Goal: Task Accomplishment & Management: Manage account settings

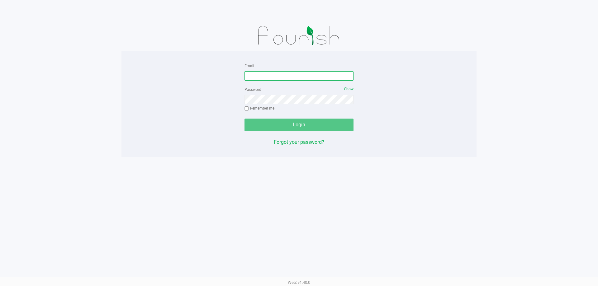
click at [279, 75] on input "Email" at bounding box center [299, 75] width 109 height 9
type input "[EMAIL_ADDRESS][DOMAIN_NAME]"
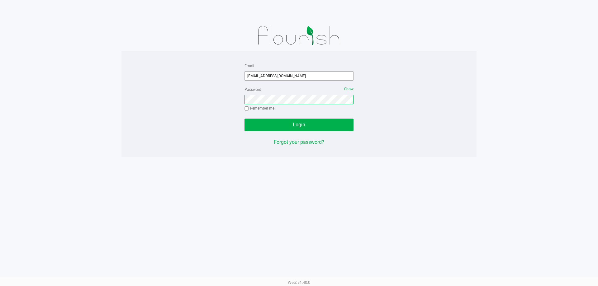
click at [245, 119] on button "Login" at bounding box center [299, 125] width 109 height 12
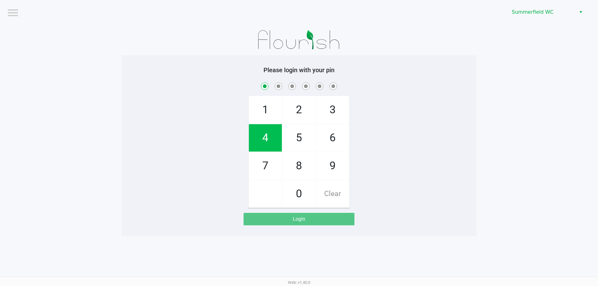
checkbox input "true"
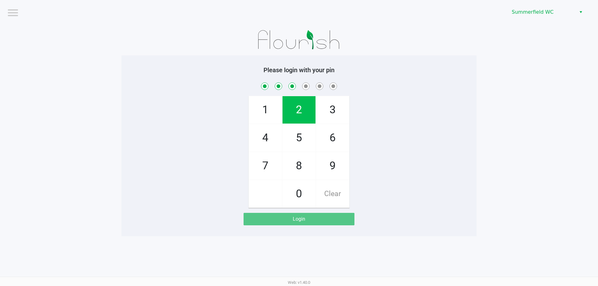
checkbox input "true"
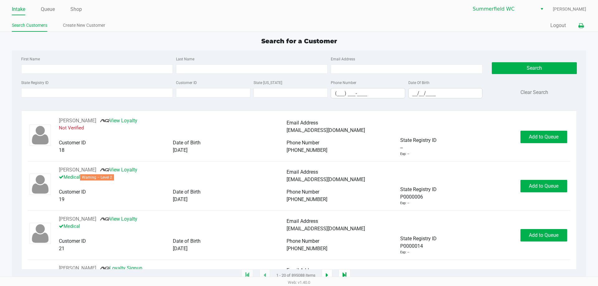
click at [582, 25] on icon at bounding box center [581, 26] width 5 height 4
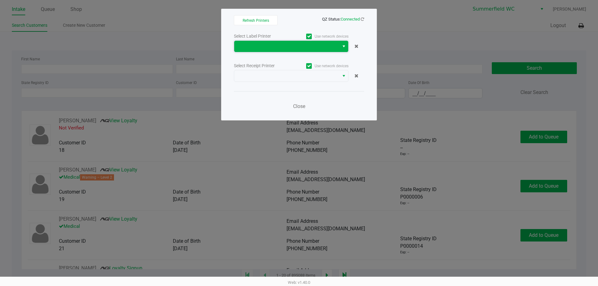
click at [316, 48] on span at bounding box center [287, 46] width 98 height 7
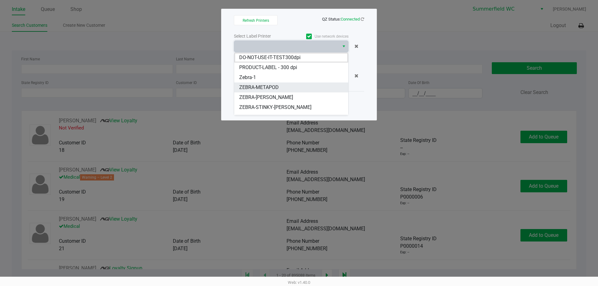
click at [289, 87] on li "ZEBRA-METAPOD" at bounding box center [291, 88] width 114 height 10
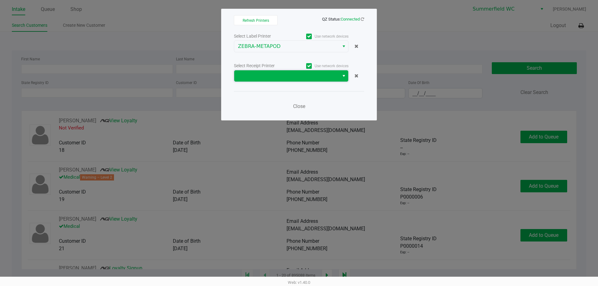
click at [294, 75] on span at bounding box center [287, 75] width 98 height 7
click at [291, 81] on span at bounding box center [286, 75] width 105 height 11
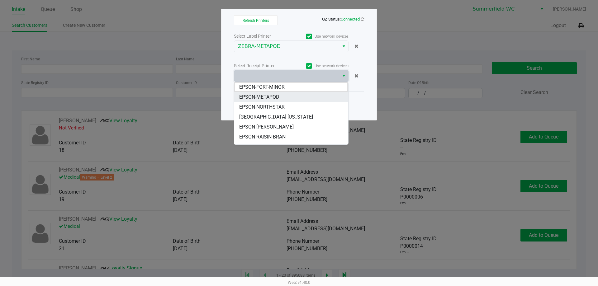
click at [286, 96] on li "EPSON-METAPOD" at bounding box center [291, 97] width 114 height 10
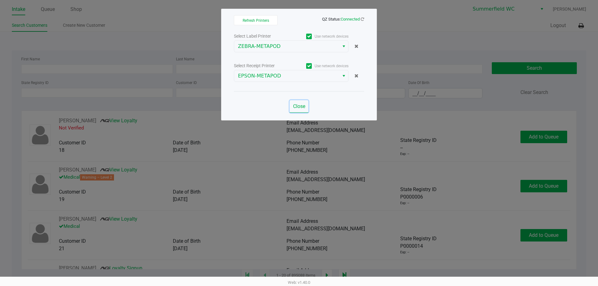
click at [300, 105] on span "Close" at bounding box center [299, 106] width 12 height 6
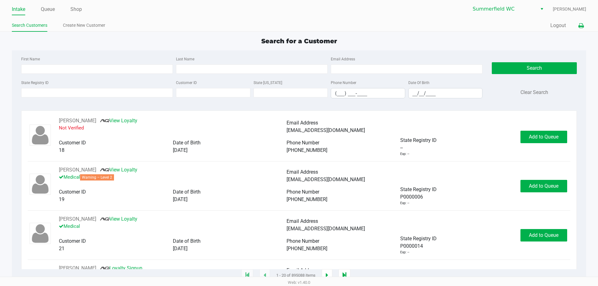
click at [578, 26] on button at bounding box center [581, 26] width 10 height 12
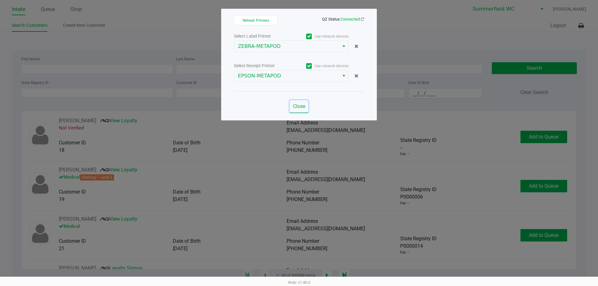
click at [300, 107] on span "Close" at bounding box center [299, 106] width 12 height 6
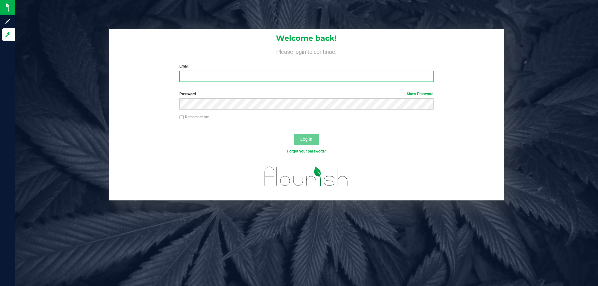
click at [240, 75] on input "Email" at bounding box center [307, 76] width 254 height 11
type input "msingleton@liveparallel.com"
click at [294, 134] on button "Log In" at bounding box center [306, 139] width 25 height 11
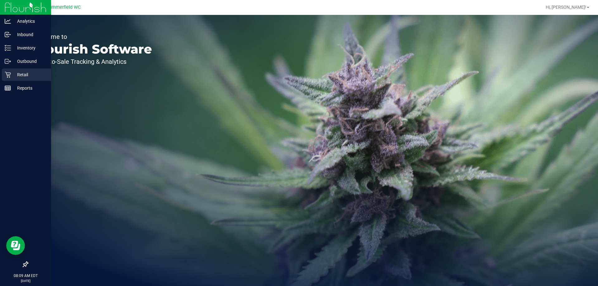
click at [22, 77] on p "Retail" at bounding box center [29, 74] width 37 height 7
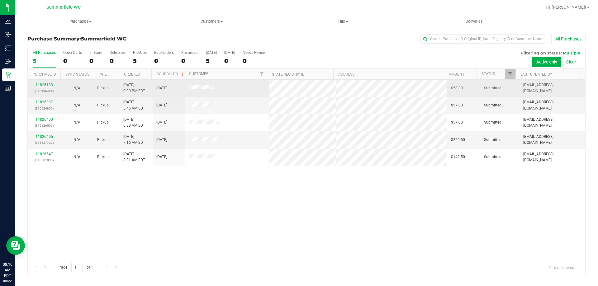
click at [40, 85] on link "11826183" at bounding box center [44, 85] width 17 height 4
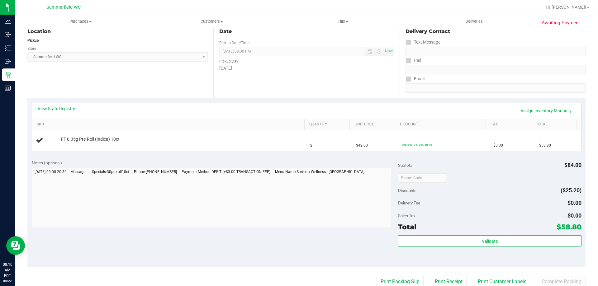
scroll to position [94, 0]
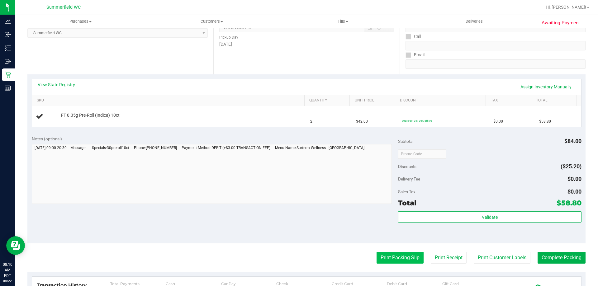
click at [390, 260] on button "Print Packing Slip" at bounding box center [400, 258] width 47 height 12
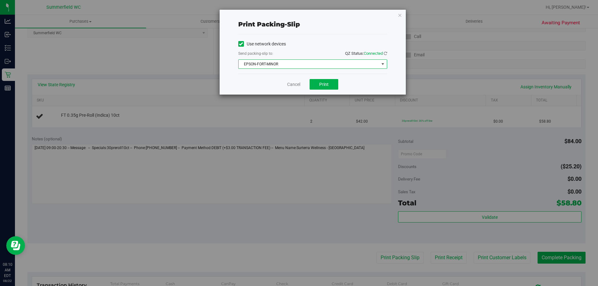
click at [287, 65] on span "EPSON-FORT-MINOR" at bounding box center [309, 64] width 141 height 9
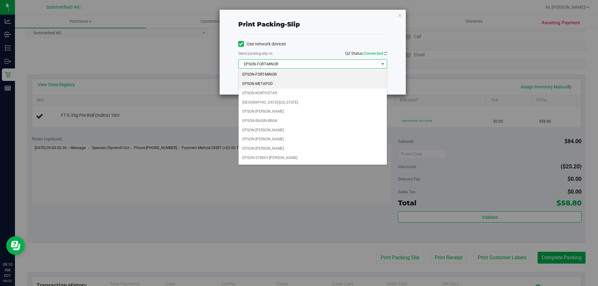
click at [287, 85] on li "EPSON-METAPOD" at bounding box center [313, 83] width 148 height 9
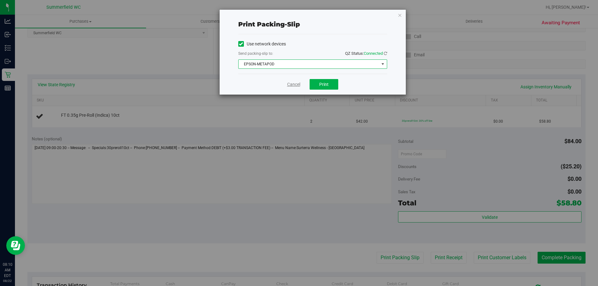
click at [296, 85] on link "Cancel" at bounding box center [293, 84] width 13 height 7
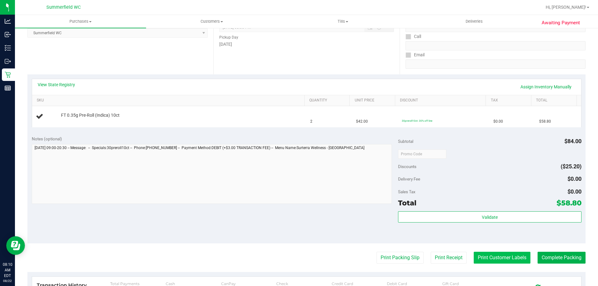
click at [501, 260] on button "Print Customer Labels" at bounding box center [502, 258] width 57 height 12
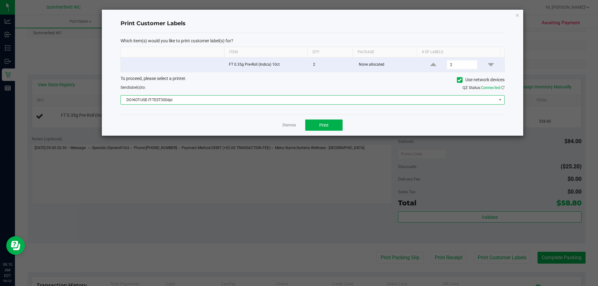
click at [332, 101] on span "DO-NOT-USE-IT-TEST300dpi" at bounding box center [309, 100] width 376 height 9
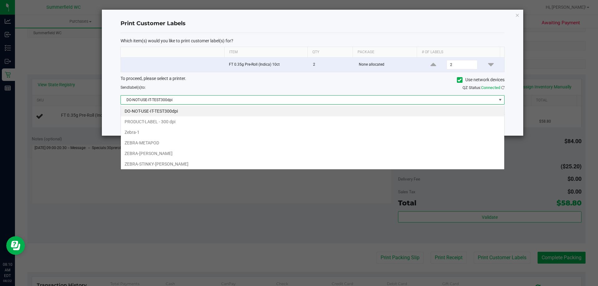
scroll to position [9, 384]
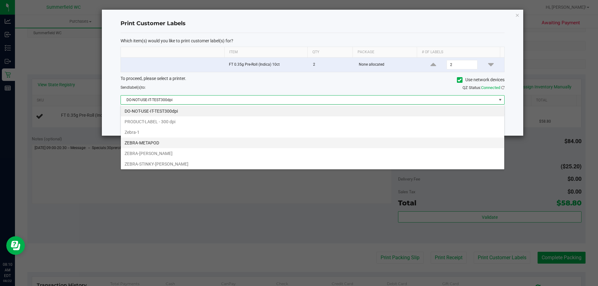
click at [189, 142] on li "ZEBRA-METAPOD" at bounding box center [313, 143] width 384 height 11
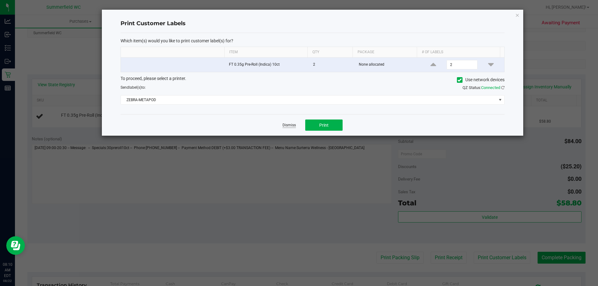
click at [289, 125] on link "Dismiss" at bounding box center [289, 125] width 13 height 5
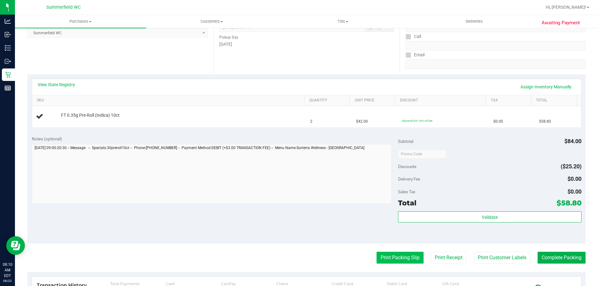
click at [387, 256] on button "Print Packing Slip" at bounding box center [400, 258] width 47 height 12
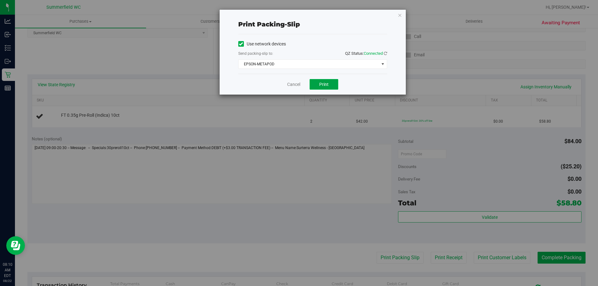
click at [331, 84] on button "Print" at bounding box center [324, 84] width 29 height 11
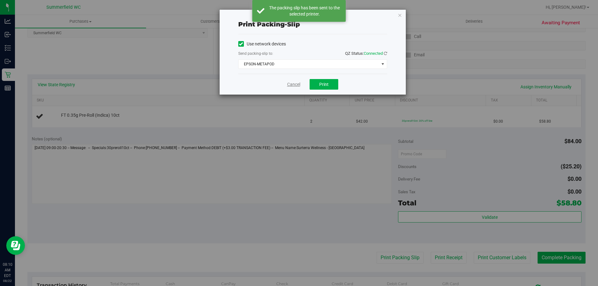
click at [292, 83] on link "Cancel" at bounding box center [293, 84] width 13 height 7
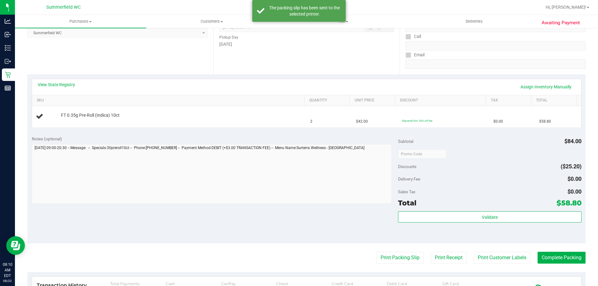
click at [70, 81] on div "View State Registry Assign Inventory Manually" at bounding box center [307, 87] width 550 height 16
click at [70, 86] on link "View State Registry" at bounding box center [56, 85] width 37 height 6
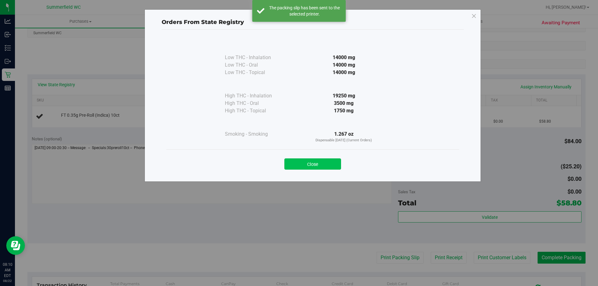
click at [311, 167] on button "Close" at bounding box center [313, 164] width 57 height 11
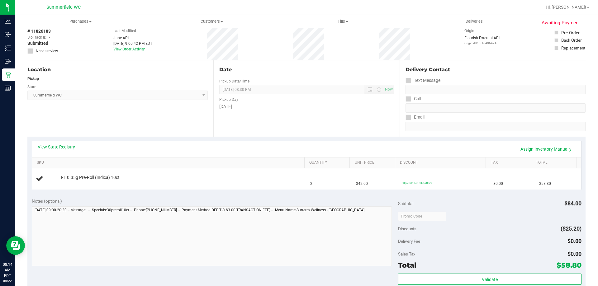
scroll to position [0, 0]
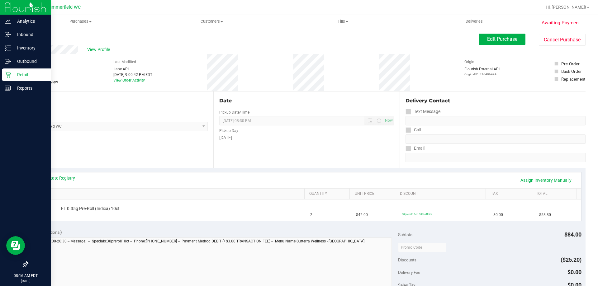
click at [17, 74] on p "Retail" at bounding box center [29, 74] width 37 height 7
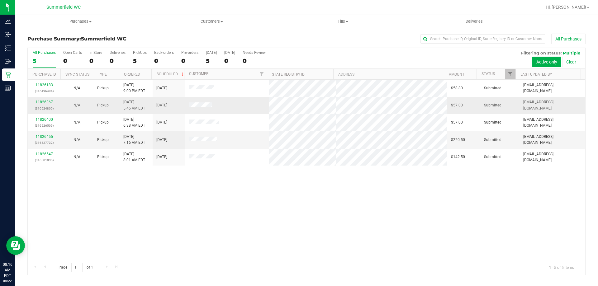
click at [46, 101] on link "11826367" at bounding box center [44, 102] width 17 height 4
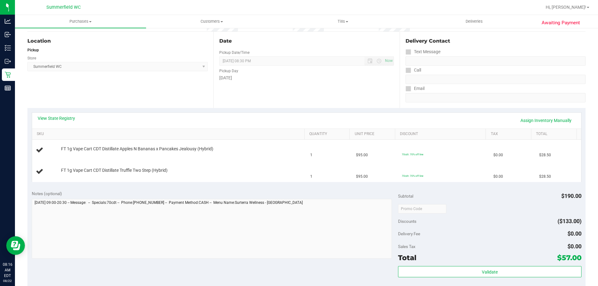
scroll to position [62, 0]
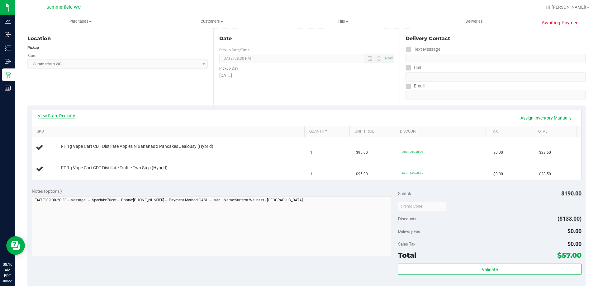
click at [67, 114] on link "View State Registry" at bounding box center [56, 116] width 37 height 6
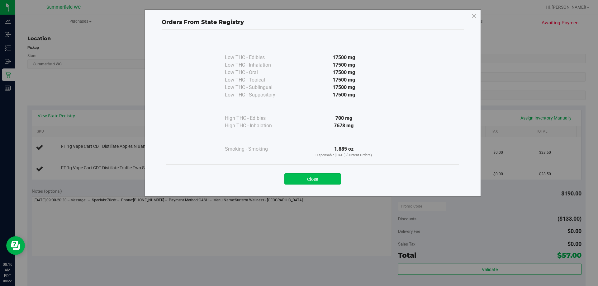
click at [307, 180] on button "Close" at bounding box center [313, 179] width 57 height 11
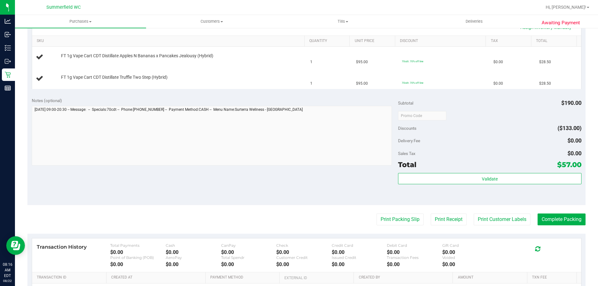
scroll to position [218, 0]
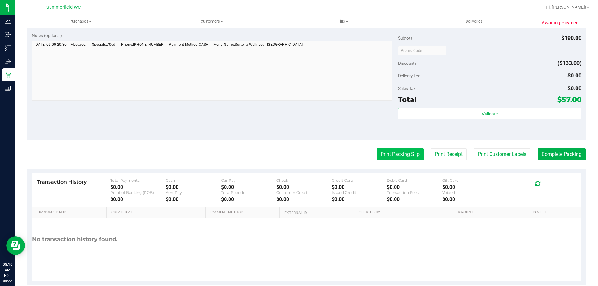
click at [394, 155] on button "Print Packing Slip" at bounding box center [400, 155] width 47 height 12
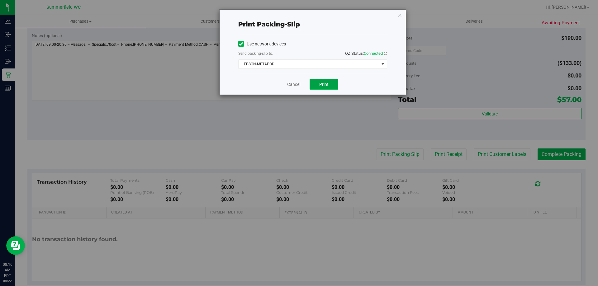
click at [327, 84] on span "Print" at bounding box center [323, 84] width 9 height 5
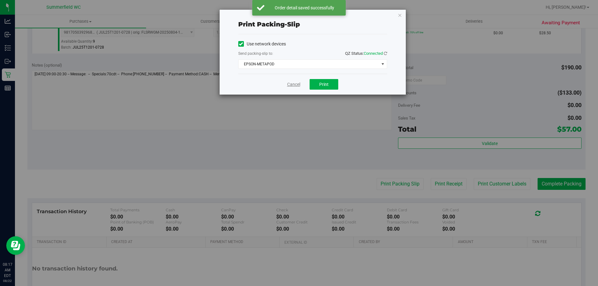
click at [299, 85] on link "Cancel" at bounding box center [293, 84] width 13 height 7
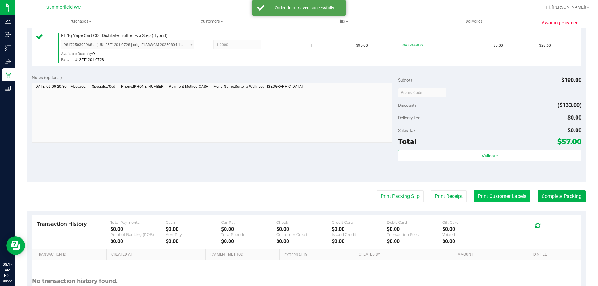
scroll to position [259, 0]
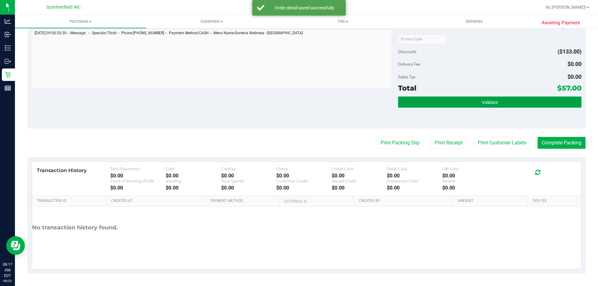
click at [499, 102] on button "Validate" at bounding box center [489, 102] width 183 height 11
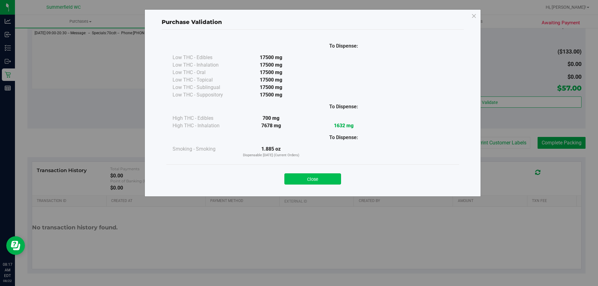
click at [315, 176] on button "Close" at bounding box center [313, 179] width 57 height 11
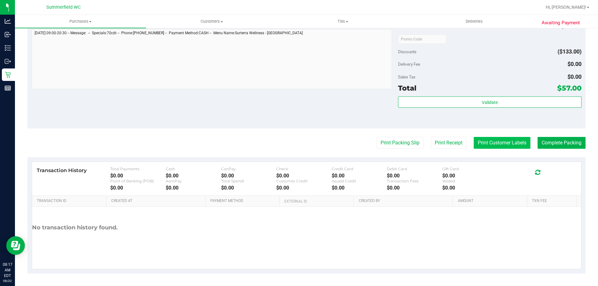
click at [506, 137] on button "Print Customer Labels" at bounding box center [502, 143] width 57 height 12
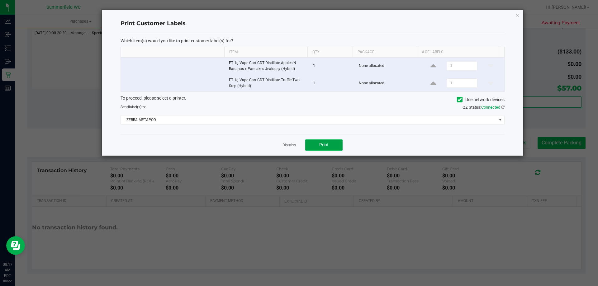
click at [315, 141] on button "Print" at bounding box center [323, 145] width 37 height 11
click at [287, 145] on link "Dismiss" at bounding box center [289, 145] width 13 height 5
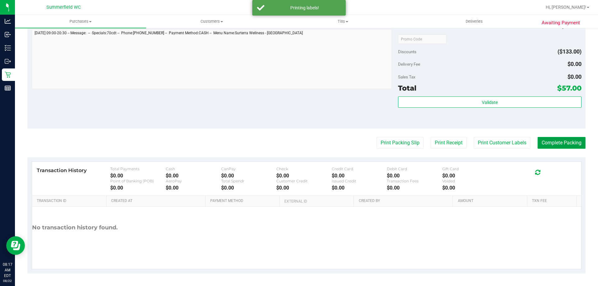
click at [551, 142] on button "Complete Packing" at bounding box center [562, 143] width 48 height 12
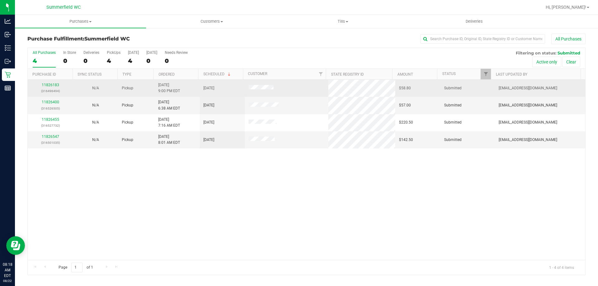
click at [46, 83] on div "11826183 (316496494)" at bounding box center [50, 88] width 38 height 12
click at [46, 85] on link "11826183" at bounding box center [50, 85] width 17 height 4
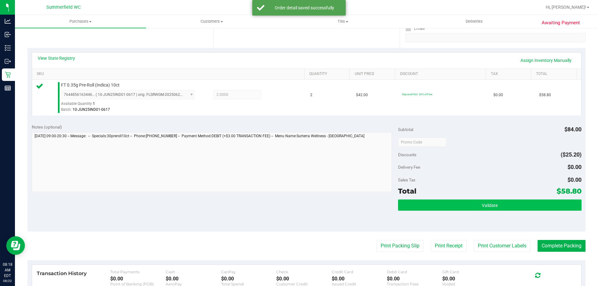
scroll to position [125, 0]
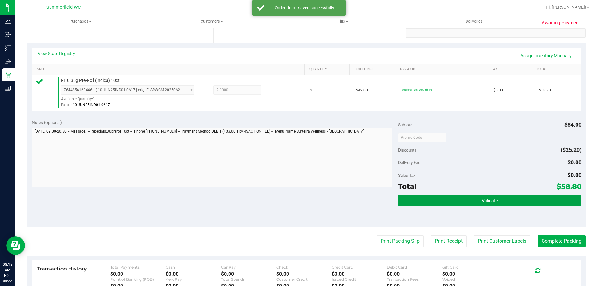
click at [453, 199] on button "Validate" at bounding box center [489, 200] width 183 height 11
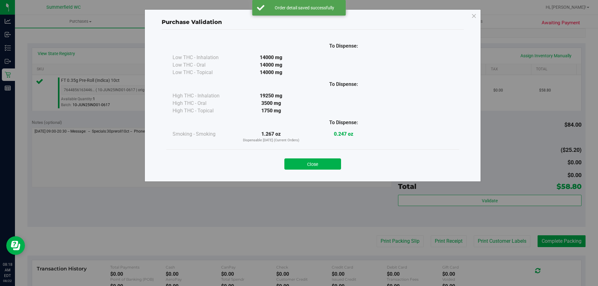
click at [324, 171] on div "Close" at bounding box center [312, 162] width 293 height 25
click at [326, 165] on button "Close" at bounding box center [313, 164] width 57 height 11
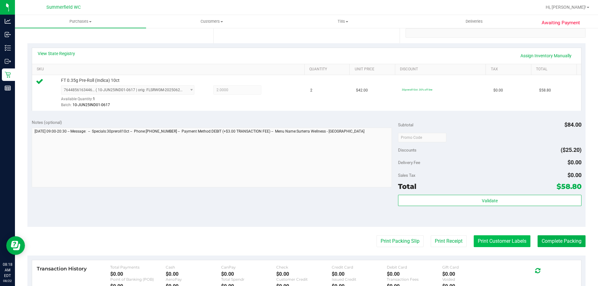
click at [495, 241] on button "Print Customer Labels" at bounding box center [502, 242] width 57 height 12
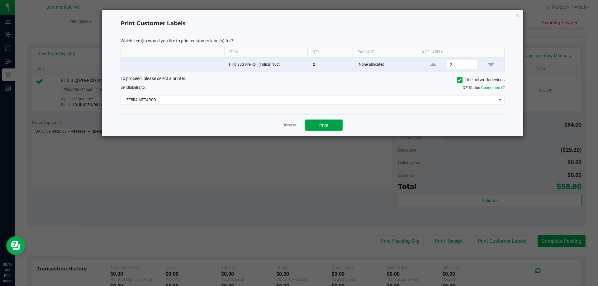
click at [323, 123] on span "Print" at bounding box center [323, 125] width 9 height 5
click at [290, 125] on link "Dismiss" at bounding box center [289, 125] width 13 height 5
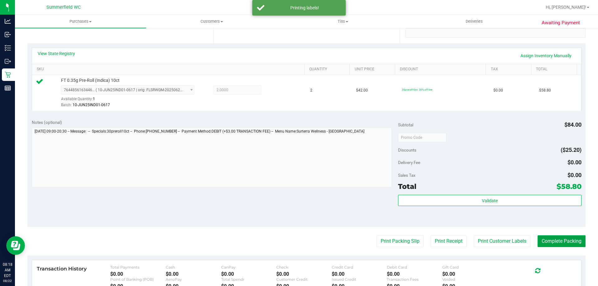
click at [569, 237] on button "Complete Packing" at bounding box center [562, 242] width 48 height 12
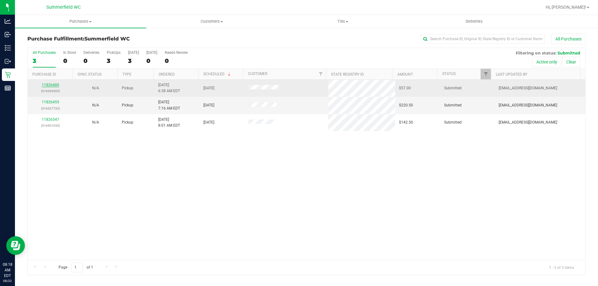
click at [49, 84] on link "11826400" at bounding box center [50, 85] width 17 height 4
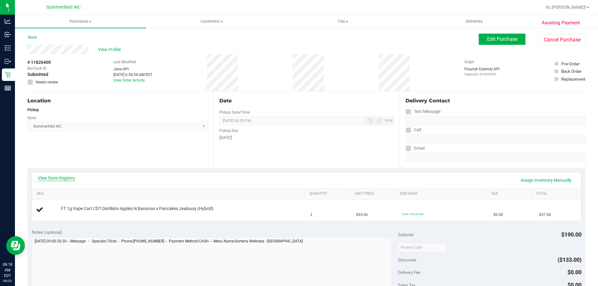
click at [46, 176] on link "View State Registry" at bounding box center [56, 178] width 37 height 6
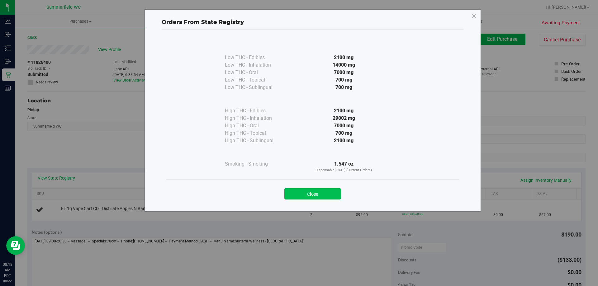
click at [322, 192] on button "Close" at bounding box center [313, 194] width 57 height 11
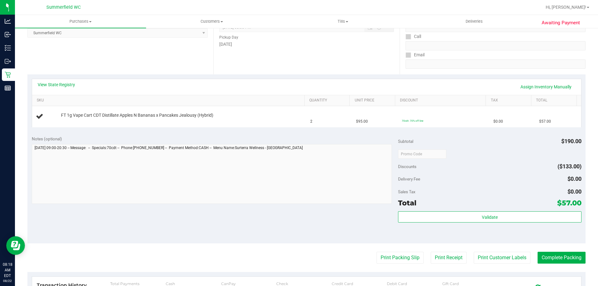
scroll to position [125, 0]
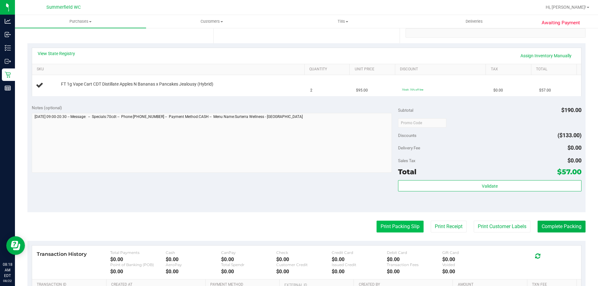
click at [384, 228] on button "Print Packing Slip" at bounding box center [400, 227] width 47 height 12
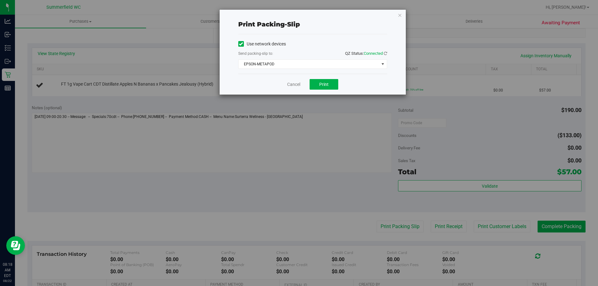
click at [325, 78] on div "Cancel Print" at bounding box center [312, 84] width 149 height 21
drag, startPoint x: 325, startPoint y: 78, endPoint x: 325, endPoint y: 86, distance: 7.8
click at [325, 82] on div "Cancel Print" at bounding box center [312, 84] width 149 height 21
click at [325, 86] on span "Print" at bounding box center [323, 84] width 9 height 5
click at [298, 83] on link "Cancel" at bounding box center [293, 84] width 13 height 7
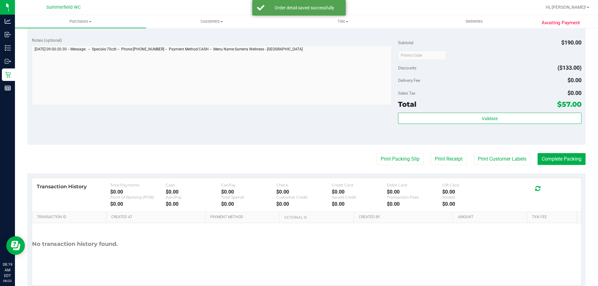
scroll to position [223, 0]
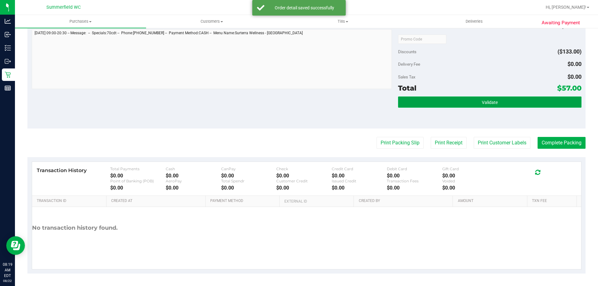
click at [492, 103] on span "Validate" at bounding box center [490, 102] width 16 height 5
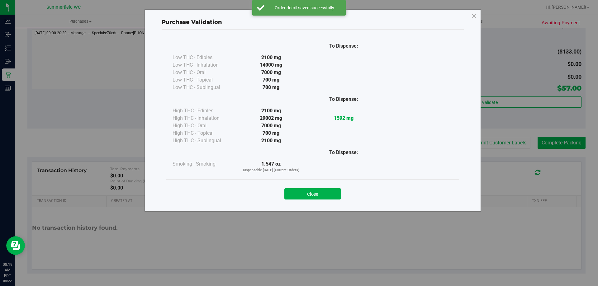
click at [345, 169] on div at bounding box center [344, 167] width 73 height 13
click at [332, 190] on button "Close" at bounding box center [313, 194] width 57 height 11
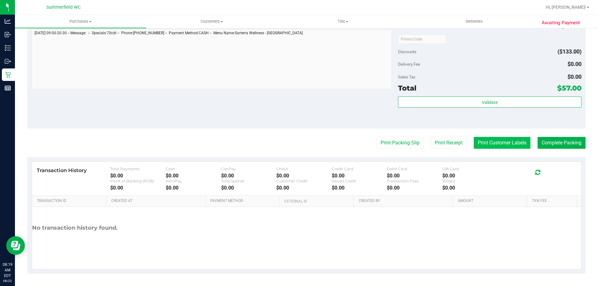
click at [477, 143] on button "Print Customer Labels" at bounding box center [502, 143] width 57 height 12
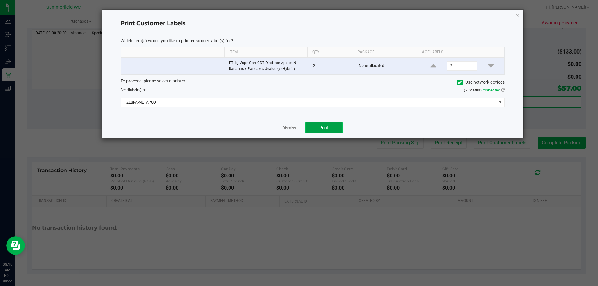
click at [324, 128] on span "Print" at bounding box center [323, 127] width 9 height 5
click at [288, 128] on link "Dismiss" at bounding box center [289, 128] width 13 height 5
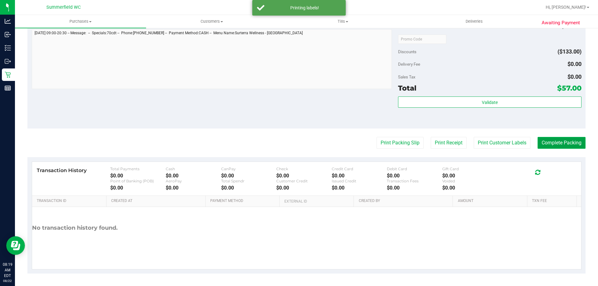
click at [550, 142] on button "Complete Packing" at bounding box center [562, 143] width 48 height 12
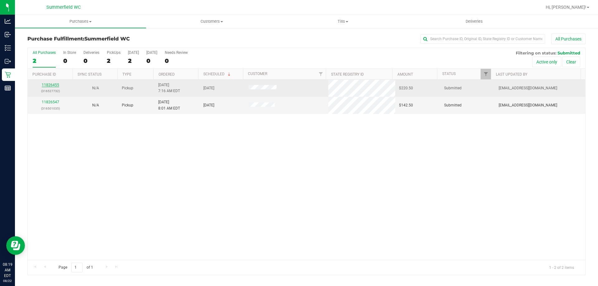
click at [55, 84] on link "11826455" at bounding box center [50, 85] width 17 height 4
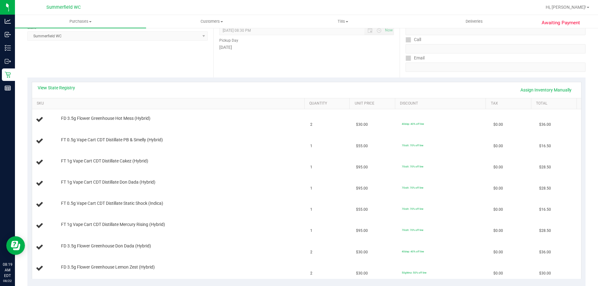
scroll to position [125, 0]
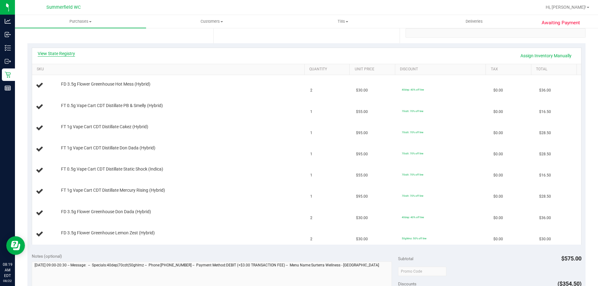
click at [66, 52] on link "View State Registry" at bounding box center [56, 53] width 37 height 6
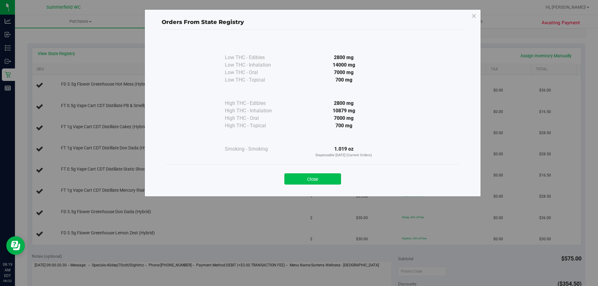
click at [306, 179] on button "Close" at bounding box center [313, 179] width 57 height 11
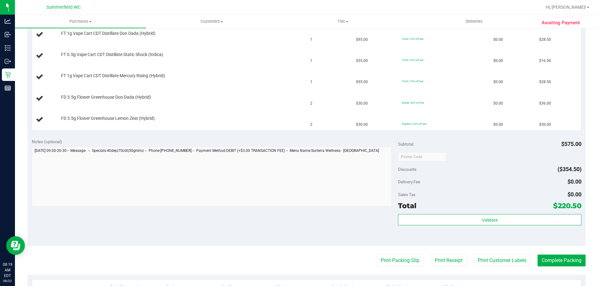
scroll to position [249, 0]
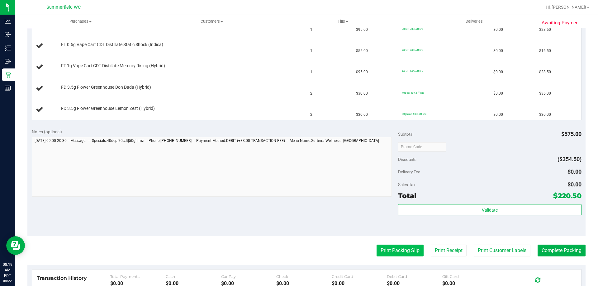
click at [392, 249] on button "Print Packing Slip" at bounding box center [400, 251] width 47 height 12
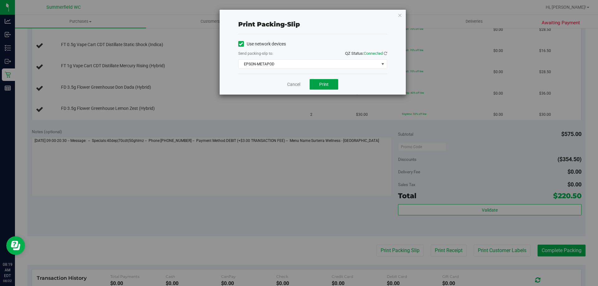
click at [334, 85] on button "Print" at bounding box center [324, 84] width 29 height 11
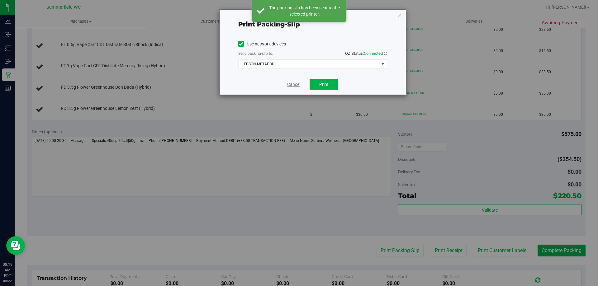
click at [294, 84] on link "Cancel" at bounding box center [293, 84] width 13 height 7
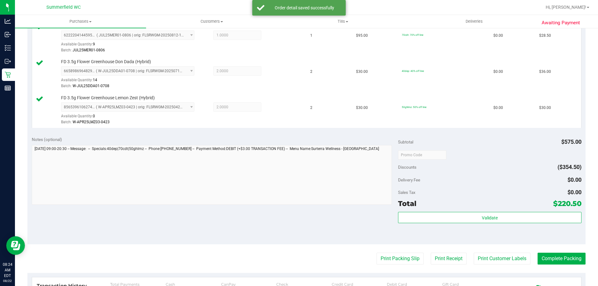
scroll to position [468, 0]
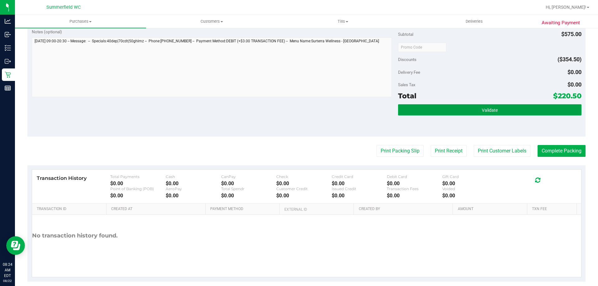
click at [503, 106] on button "Validate" at bounding box center [489, 109] width 183 height 11
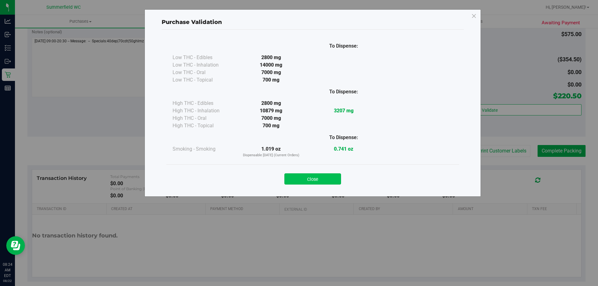
click at [317, 180] on button "Close" at bounding box center [313, 179] width 57 height 11
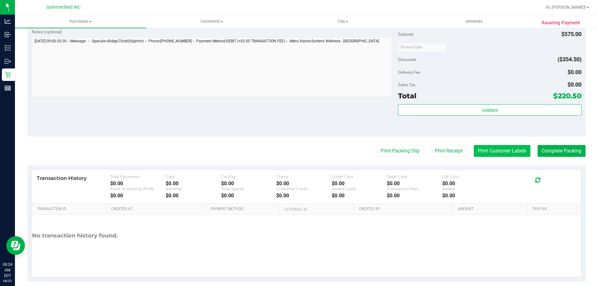
click at [491, 151] on button "Print Customer Labels" at bounding box center [502, 151] width 57 height 12
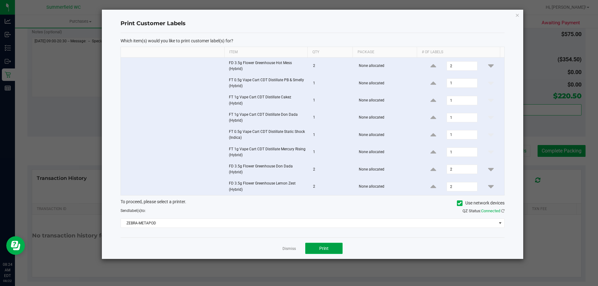
click at [330, 245] on button "Print" at bounding box center [323, 248] width 37 height 11
click at [292, 247] on link "Dismiss" at bounding box center [289, 249] width 13 height 5
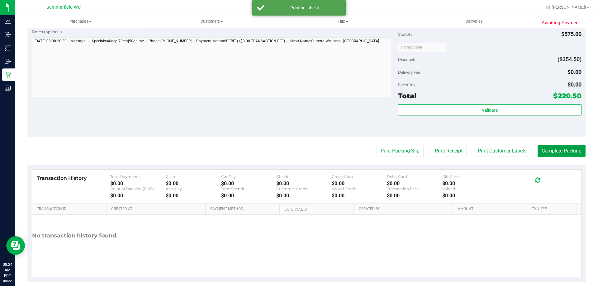
click at [555, 153] on button "Complete Packing" at bounding box center [562, 151] width 48 height 12
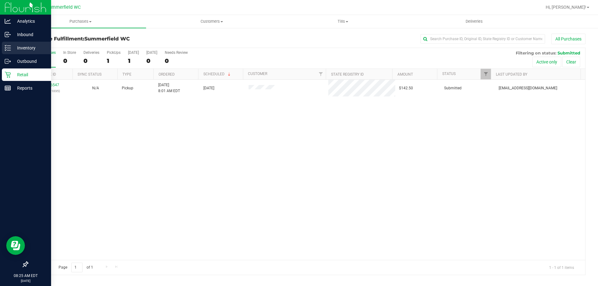
click at [29, 50] on p "Inventory" at bounding box center [29, 47] width 37 height 7
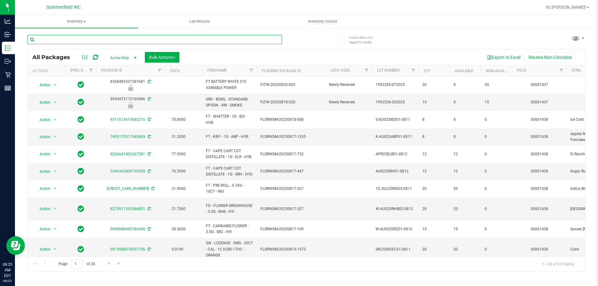
click at [65, 38] on input "text" at bounding box center [154, 39] width 255 height 9
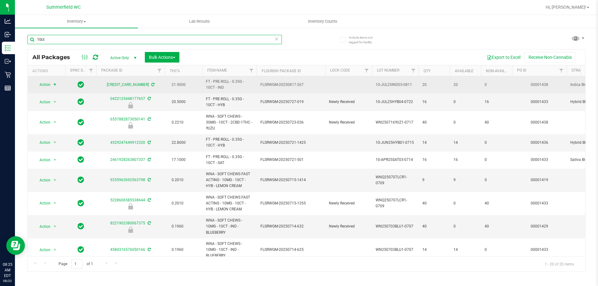
type input "10ct"
click at [45, 84] on span "Action" at bounding box center [42, 84] width 17 height 9
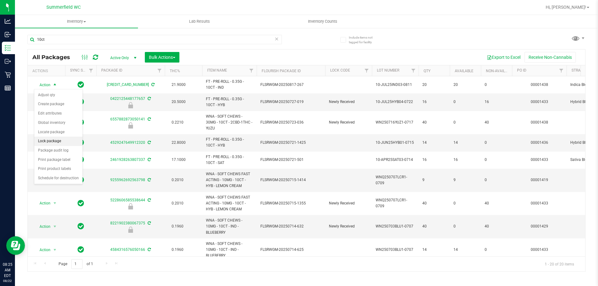
click at [57, 140] on li "Lock package" at bounding box center [58, 141] width 48 height 9
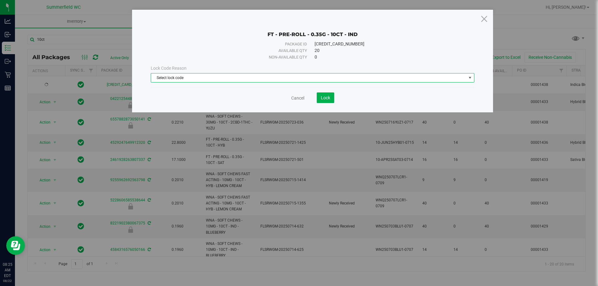
click at [191, 77] on span "Select lock code" at bounding box center [308, 78] width 315 height 9
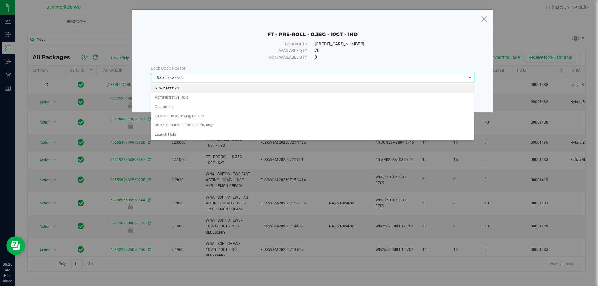
click at [190, 89] on li "Newly Received" at bounding box center [312, 88] width 323 height 9
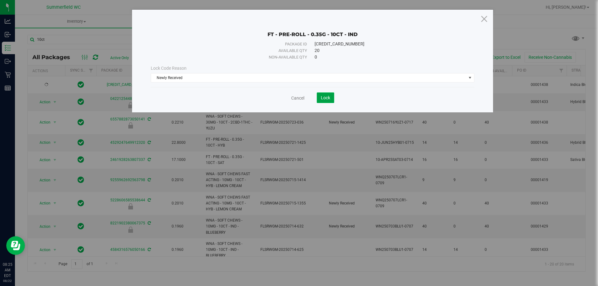
click at [326, 100] on span "Lock" at bounding box center [325, 97] width 9 height 5
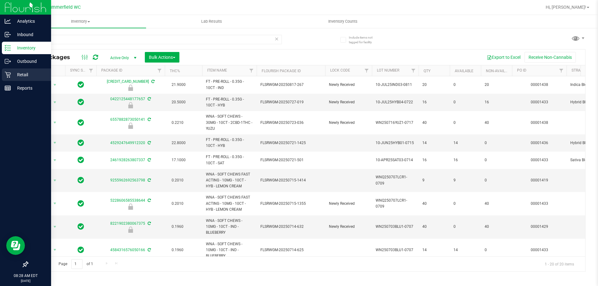
click at [25, 75] on p "Retail" at bounding box center [29, 74] width 37 height 7
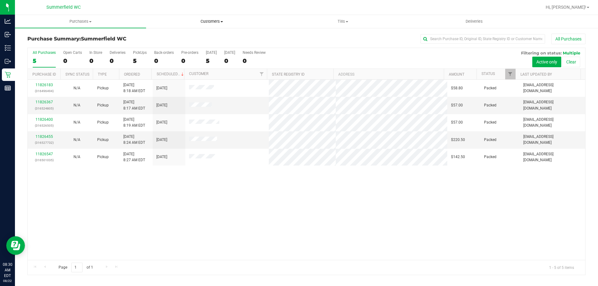
click at [212, 21] on span "Customers" at bounding box center [211, 22] width 131 height 6
click at [185, 38] on span "All customers" at bounding box center [168, 37] width 45 height 5
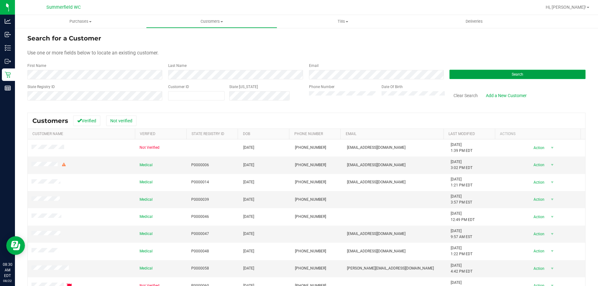
click at [492, 72] on button "Search" at bounding box center [518, 74] width 136 height 9
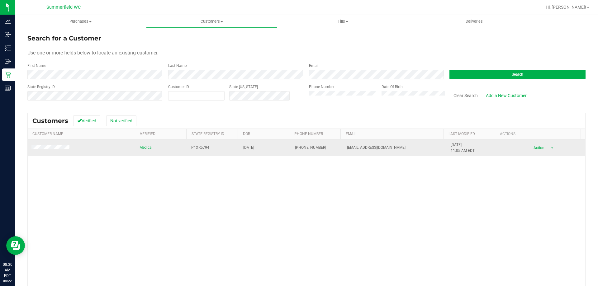
click at [52, 143] on td at bounding box center [82, 148] width 108 height 17
click at [52, 145] on span at bounding box center [51, 148] width 40 height 6
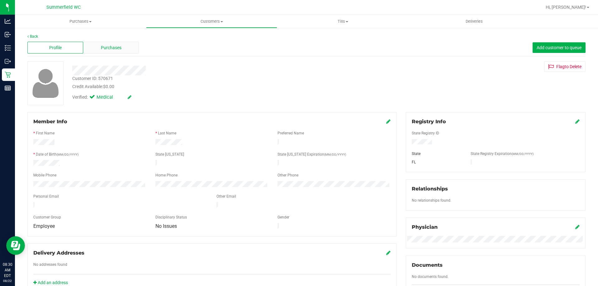
click at [123, 48] on div "Purchases" at bounding box center [111, 48] width 56 height 12
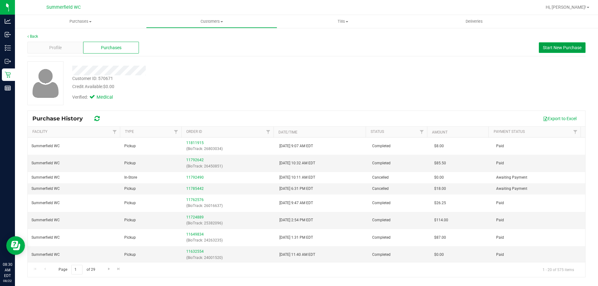
click at [566, 46] on span "Start New Purchase" at bounding box center [562, 47] width 39 height 5
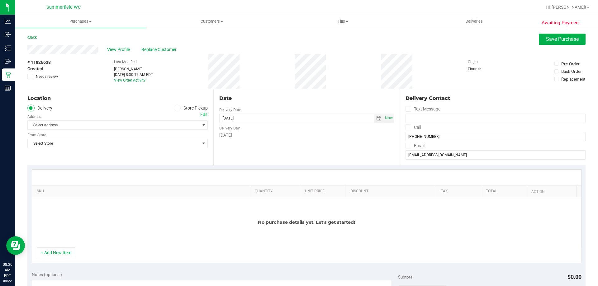
click at [177, 107] on span at bounding box center [177, 108] width 7 height 7
click at [0, 0] on input "Store Pickup" at bounding box center [0, 0] width 0 height 0
click at [156, 126] on span "Select Store" at bounding box center [114, 125] width 172 height 9
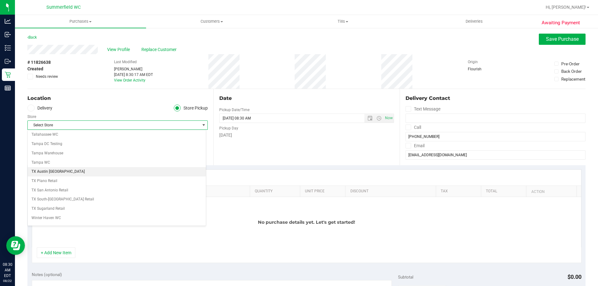
scroll to position [405, 0]
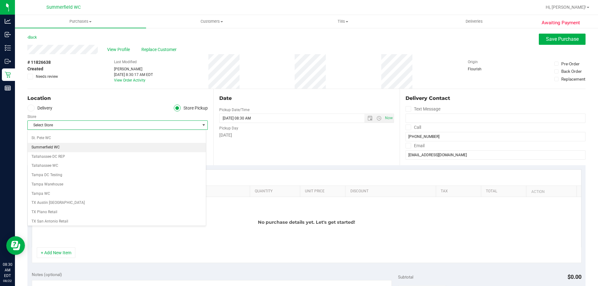
click at [161, 146] on li "Summerfield WC" at bounding box center [117, 147] width 178 height 9
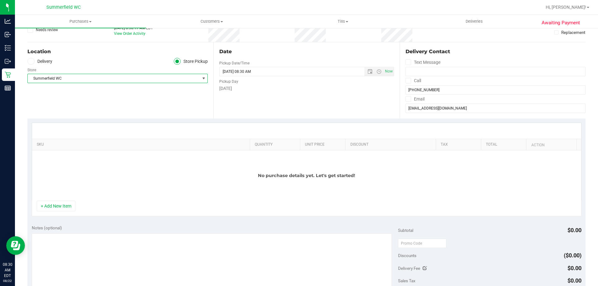
scroll to position [31, 0]
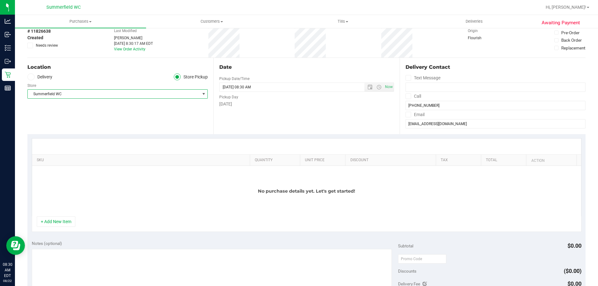
click at [228, 118] on div "Date Pickup Date/Time 08/22/2025 Now 08/22/2025 08:30 AM Now Pickup Day Friday" at bounding box center [307, 96] width 186 height 76
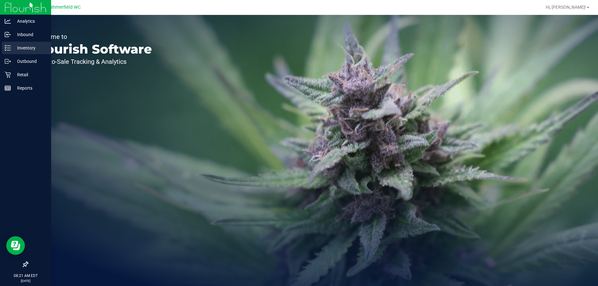
click at [19, 48] on p "Inventory" at bounding box center [29, 47] width 37 height 7
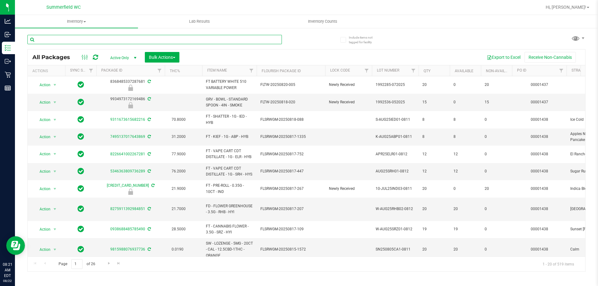
click at [90, 40] on input "text" at bounding box center [154, 39] width 255 height 9
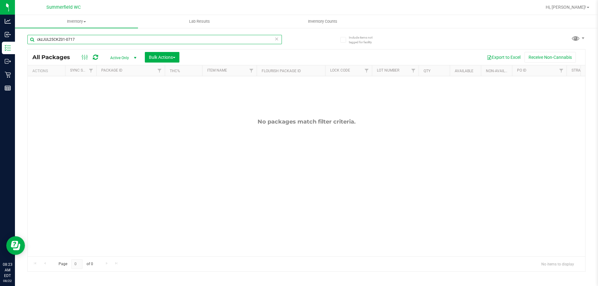
type input "ckzJUL25CKZ01-0717"
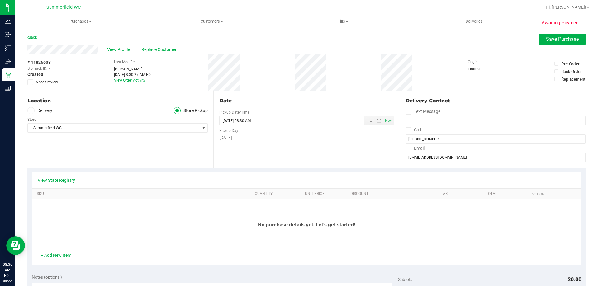
click at [65, 180] on link "View State Registry" at bounding box center [56, 180] width 37 height 6
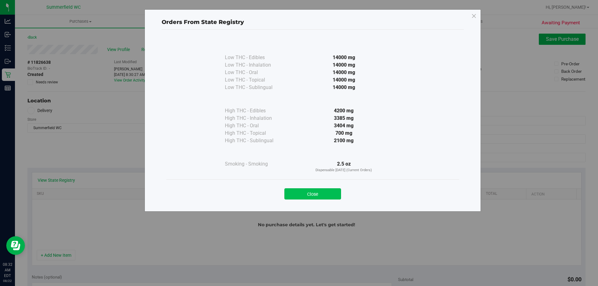
click at [315, 192] on button "Close" at bounding box center [313, 194] width 57 height 11
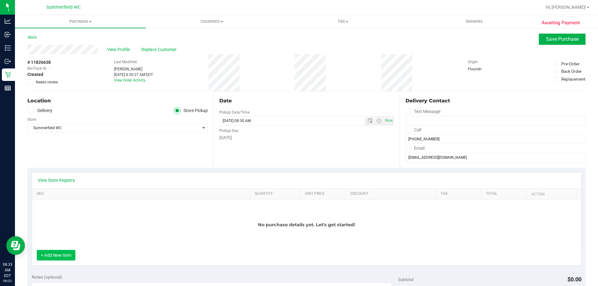
click at [58, 252] on button "+ Add New Item" at bounding box center [56, 255] width 39 height 11
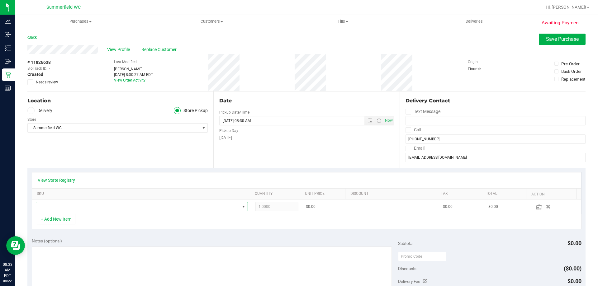
click at [98, 209] on span "NO DATA FOUND" at bounding box center [138, 207] width 204 height 9
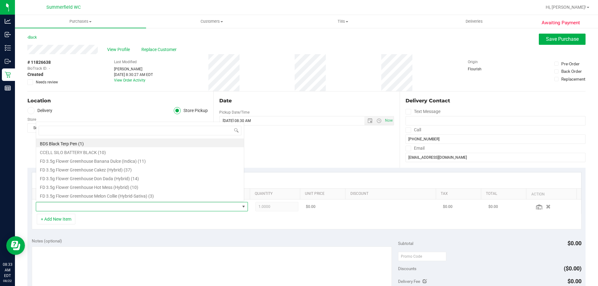
scroll to position [9, 207]
type input "t12"
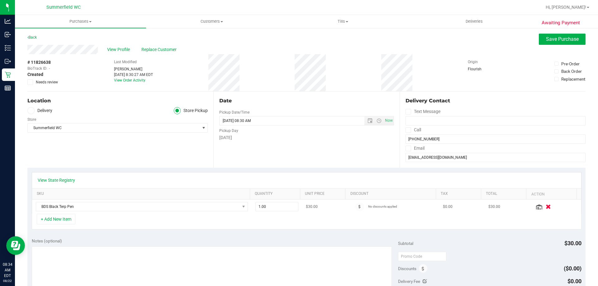
click at [546, 209] on icon "button" at bounding box center [548, 207] width 5 height 5
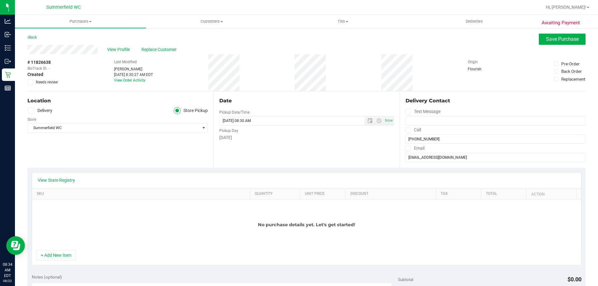
click at [66, 222] on div "No purchase details yet. Let's get started!" at bounding box center [307, 225] width 550 height 50
click at [60, 257] on button "+ Add New Item" at bounding box center [56, 255] width 39 height 11
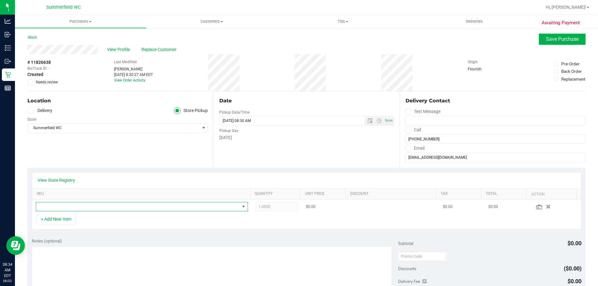
click at [100, 209] on span "NO DATA FOUND" at bounding box center [138, 207] width 204 height 9
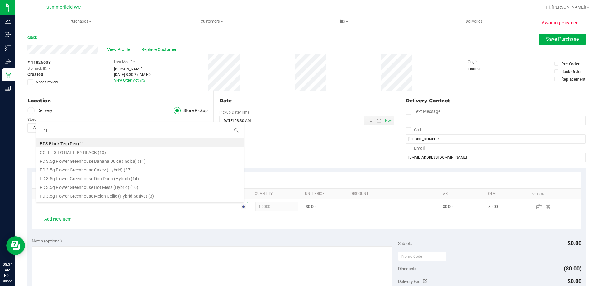
type input "t12"
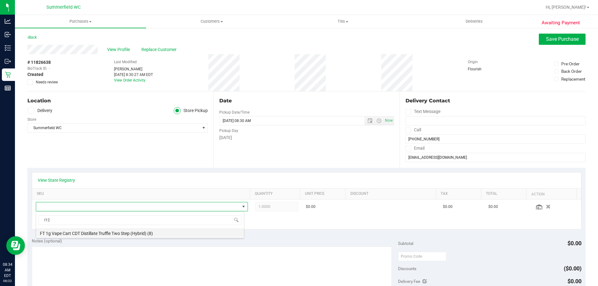
click at [129, 232] on li "FT 1g Vape Cart CDT Distillate Truffle Two Step (Hybrid) (8)" at bounding box center [140, 232] width 208 height 9
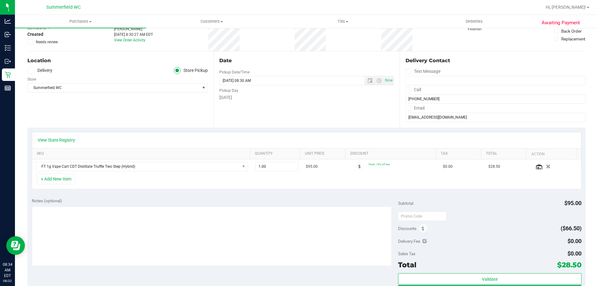
scroll to position [125, 0]
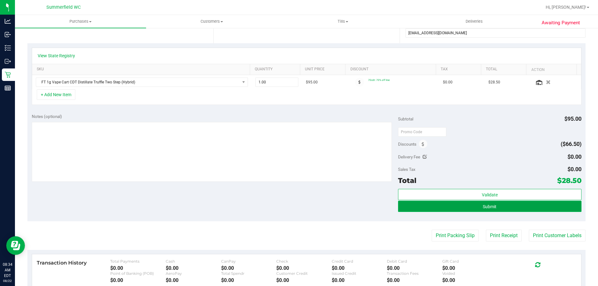
click at [512, 208] on button "Submit" at bounding box center [489, 206] width 183 height 11
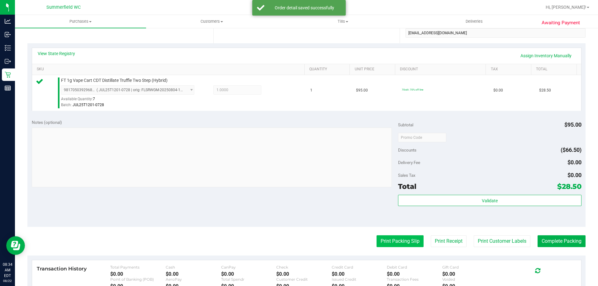
click at [397, 245] on button "Print Packing Slip" at bounding box center [400, 242] width 47 height 12
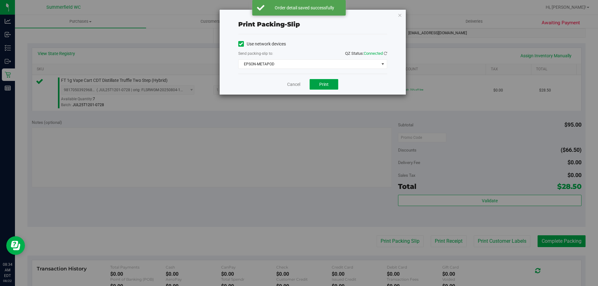
click at [333, 85] on button "Print" at bounding box center [324, 84] width 29 height 11
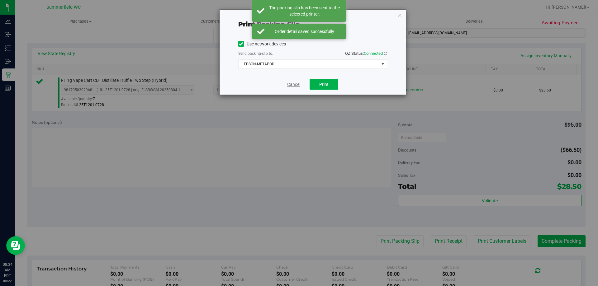
click at [292, 85] on link "Cancel" at bounding box center [293, 84] width 13 height 7
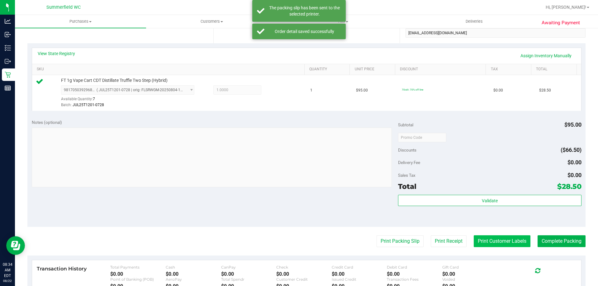
click at [501, 242] on button "Print Customer Labels" at bounding box center [502, 242] width 57 height 12
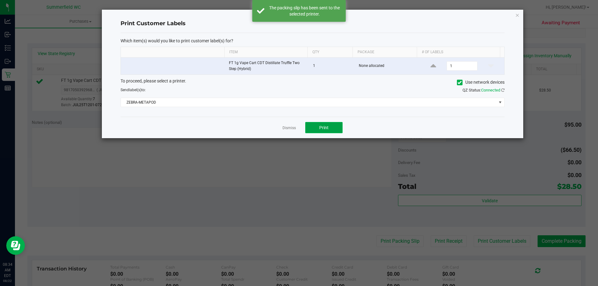
click at [334, 126] on button "Print" at bounding box center [323, 127] width 37 height 11
click at [289, 126] on link "Dismiss" at bounding box center [289, 128] width 13 height 5
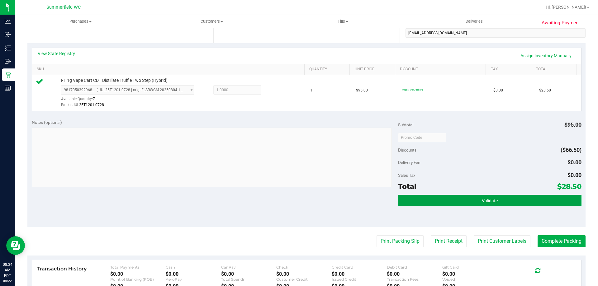
click at [491, 201] on span "Validate" at bounding box center [490, 201] width 16 height 5
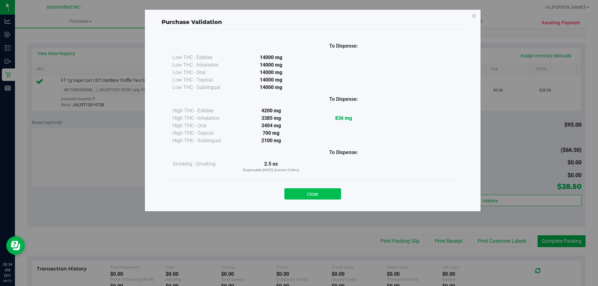
click at [325, 193] on button "Close" at bounding box center [313, 194] width 57 height 11
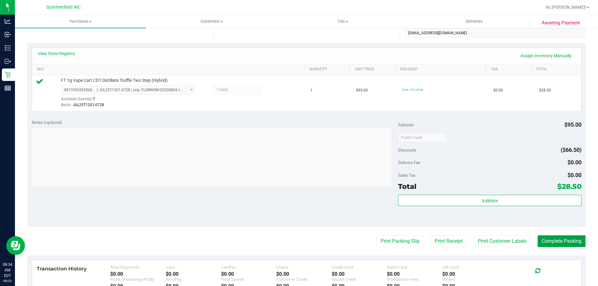
click at [564, 245] on button "Complete Packing" at bounding box center [562, 242] width 48 height 12
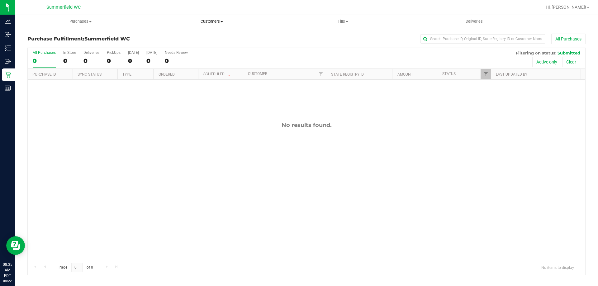
click at [212, 21] on span "Customers" at bounding box center [211, 22] width 131 height 6
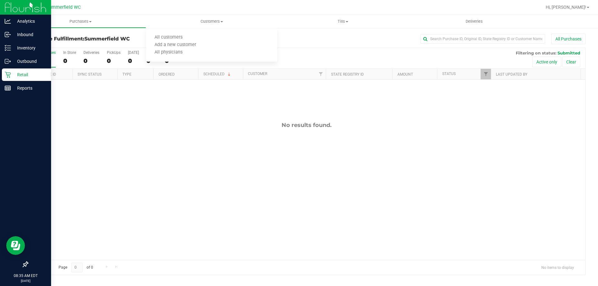
click at [21, 73] on p "Retail" at bounding box center [29, 74] width 37 height 7
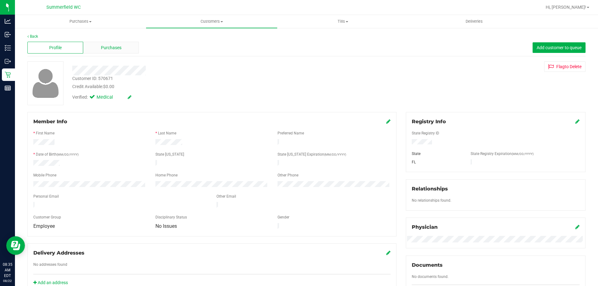
click at [109, 43] on div "Purchases" at bounding box center [111, 48] width 56 height 12
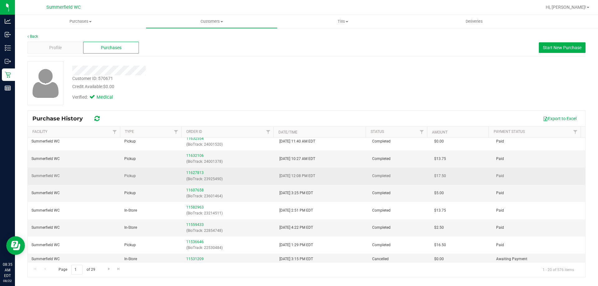
scroll to position [94, 0]
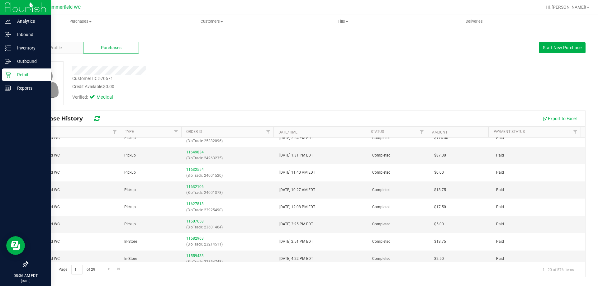
click at [27, 77] on p "Retail" at bounding box center [29, 74] width 37 height 7
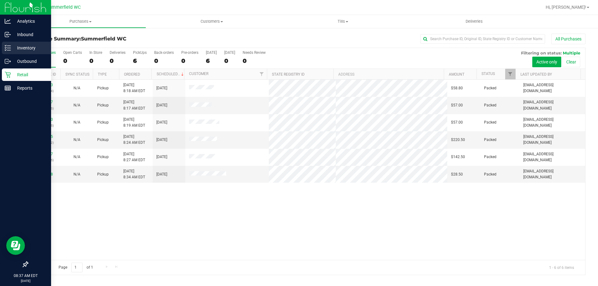
click at [26, 45] on p "Inventory" at bounding box center [29, 47] width 37 height 7
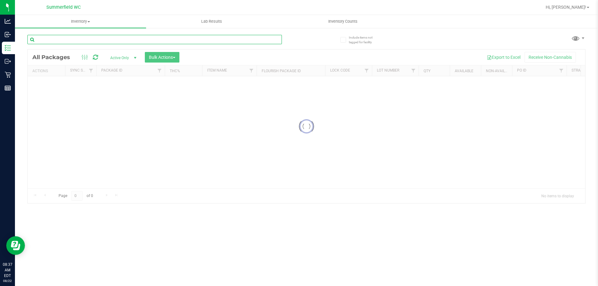
click at [71, 36] on div "Inventory All packages All inventory Waste log Create inventory Lab Results Inv…" at bounding box center [306, 150] width 583 height 271
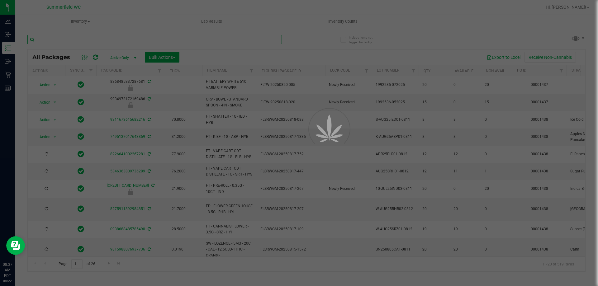
type input "2026-02-15"
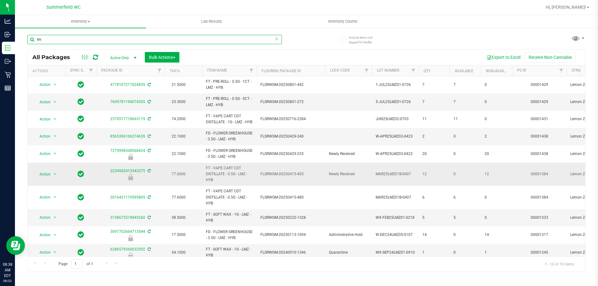
type input "l"
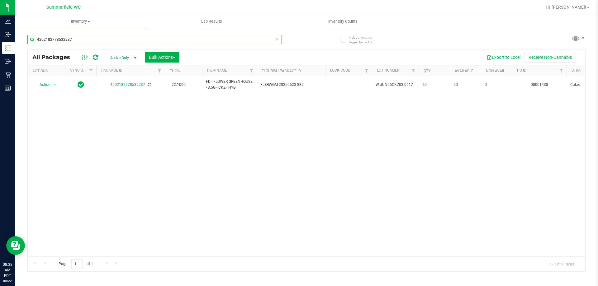
type input "4202182778532237"
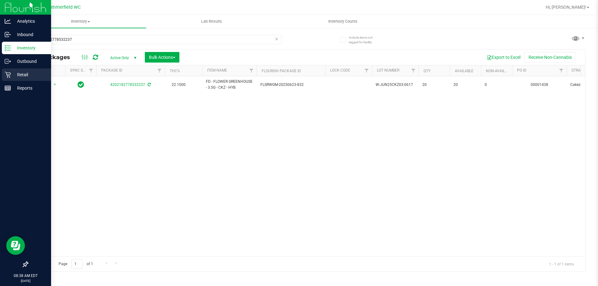
click at [28, 72] on p "Retail" at bounding box center [29, 74] width 37 height 7
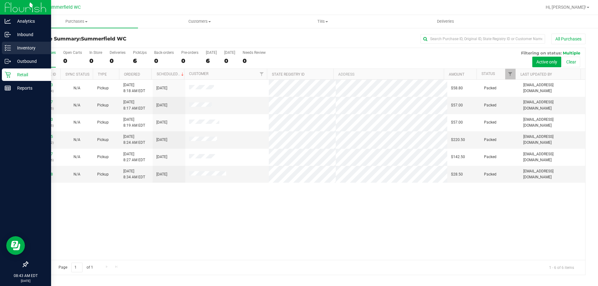
click at [20, 47] on p "Inventory" at bounding box center [29, 47] width 37 height 7
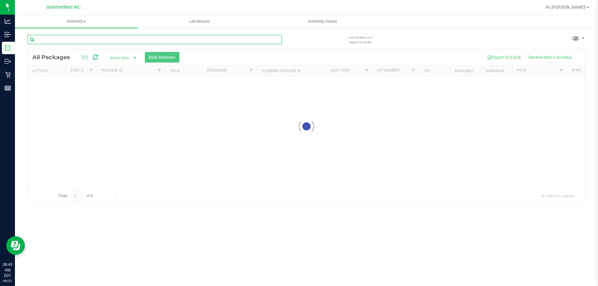
click at [90, 40] on input "text" at bounding box center [154, 39] width 255 height 9
type input "7"
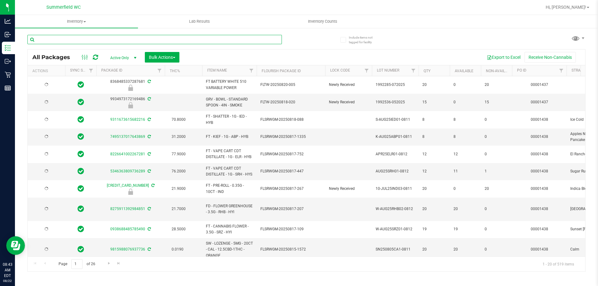
type input "7"
type input "2026-02-15"
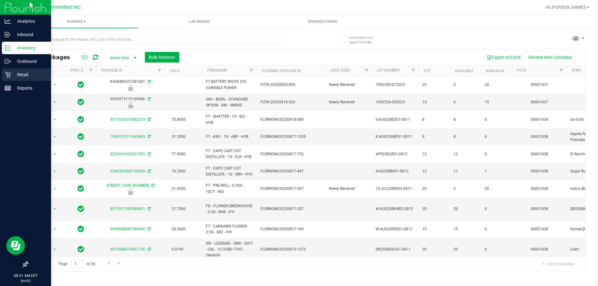
click at [22, 70] on div "Retail" at bounding box center [26, 75] width 49 height 12
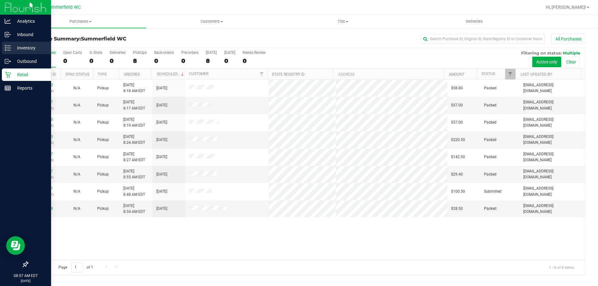
drag, startPoint x: 19, startPoint y: 44, endPoint x: 41, endPoint y: 47, distance: 21.7
click at [20, 44] on p "Inventory" at bounding box center [29, 47] width 37 height 7
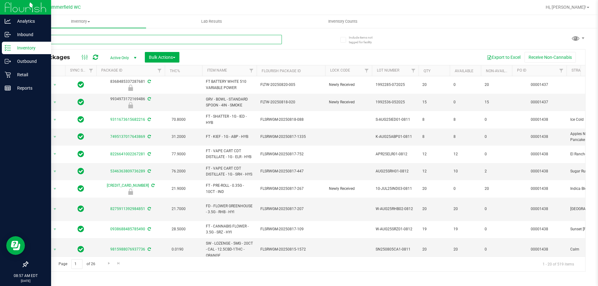
click at [115, 41] on input "text" at bounding box center [154, 39] width 255 height 9
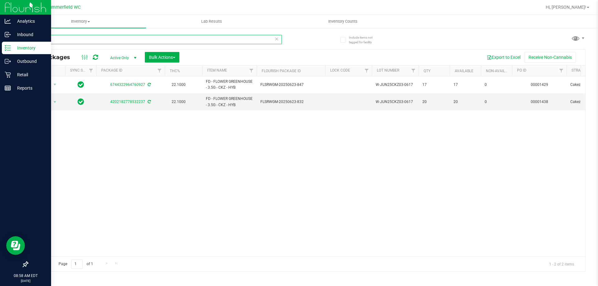
type input "W"
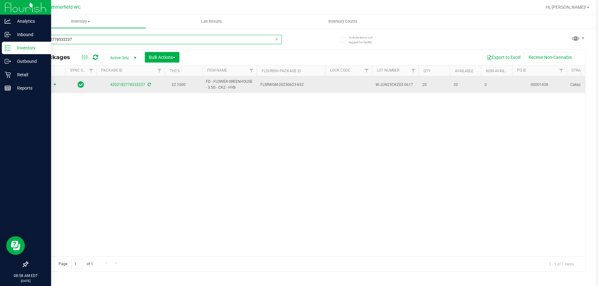
type input "4202182778532237"
click at [42, 85] on span "Action" at bounding box center [42, 84] width 17 height 9
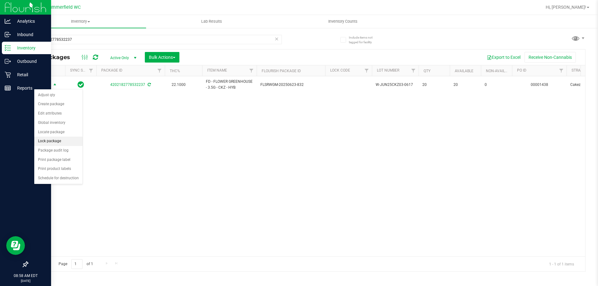
click at [40, 138] on li "Lock package" at bounding box center [58, 141] width 48 height 9
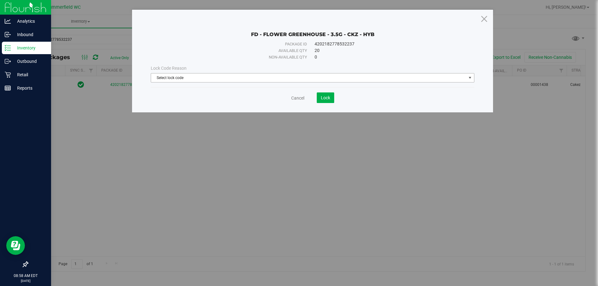
click at [187, 79] on span "Select lock code" at bounding box center [308, 78] width 315 height 9
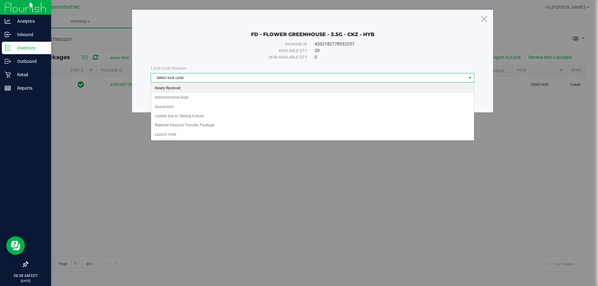
click at [188, 89] on li "Newly Received" at bounding box center [312, 88] width 323 height 9
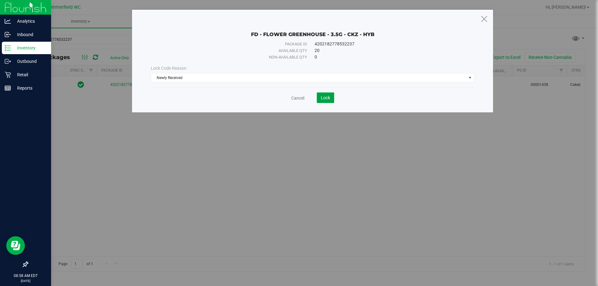
click at [324, 98] on span "Lock" at bounding box center [325, 97] width 9 height 5
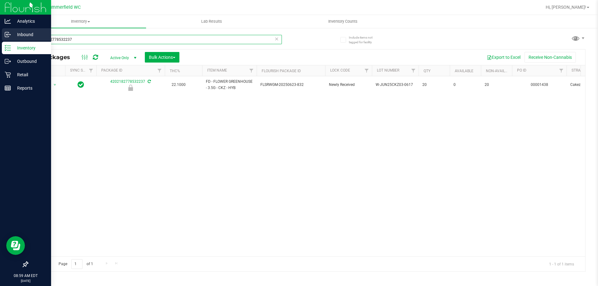
drag, startPoint x: 92, startPoint y: 38, endPoint x: 2, endPoint y: 35, distance: 90.1
click at [6, 39] on div "Analytics Inbound Inventory Outbound Retail Reports 08:59 AM EDT 08/22/2025 08/…" at bounding box center [299, 143] width 598 height 286
type input "lmz"
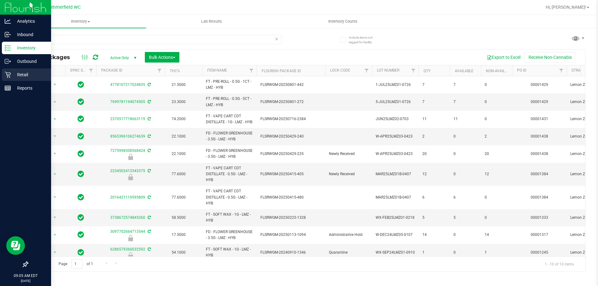
click at [19, 74] on p "Retail" at bounding box center [29, 74] width 37 height 7
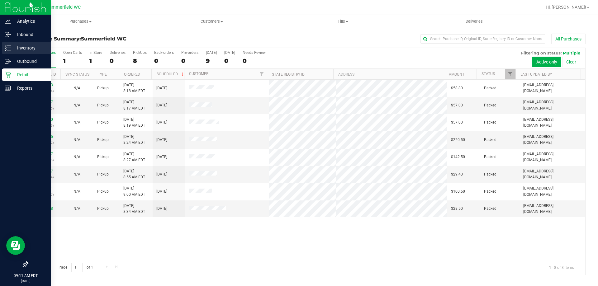
click at [23, 47] on p "Inventory" at bounding box center [29, 47] width 37 height 7
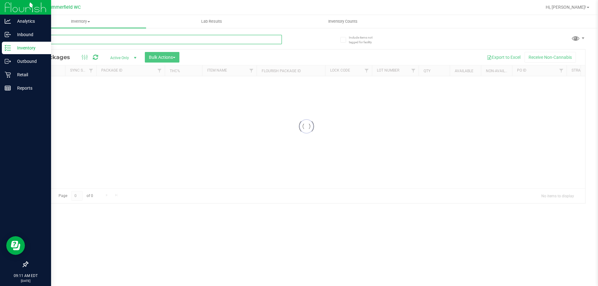
click at [56, 38] on input "text" at bounding box center [154, 39] width 255 height 9
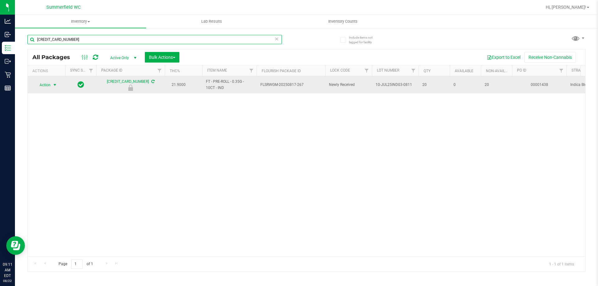
type input "8145275243933253"
click at [43, 84] on span "Action" at bounding box center [42, 85] width 17 height 9
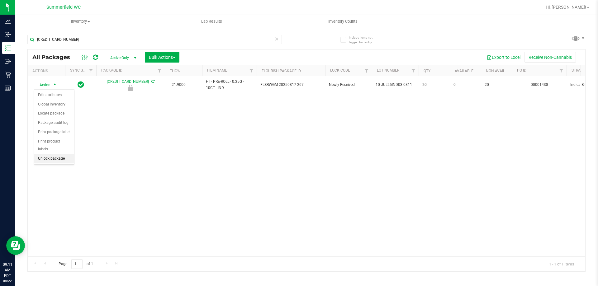
drag, startPoint x: 45, startPoint y: 151, endPoint x: 50, endPoint y: 147, distance: 6.5
click at [45, 154] on li "Unlock package" at bounding box center [54, 158] width 40 height 9
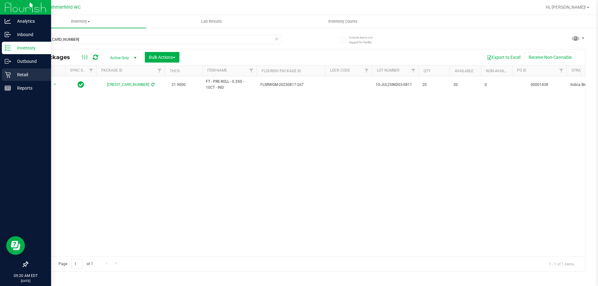
click at [27, 73] on p "Retail" at bounding box center [29, 74] width 37 height 7
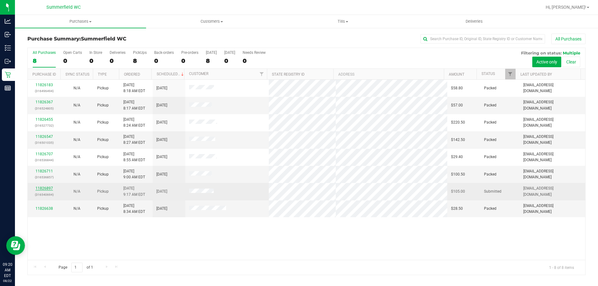
click at [49, 187] on link "11826897" at bounding box center [44, 188] width 17 height 4
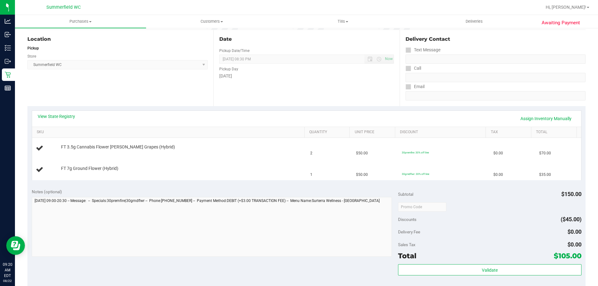
scroll to position [62, 0]
click at [65, 117] on link "View State Registry" at bounding box center [56, 116] width 37 height 6
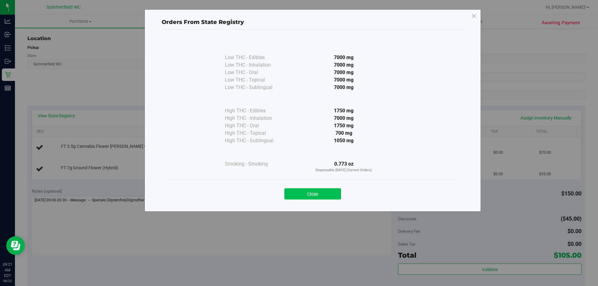
click at [319, 192] on button "Close" at bounding box center [313, 194] width 57 height 11
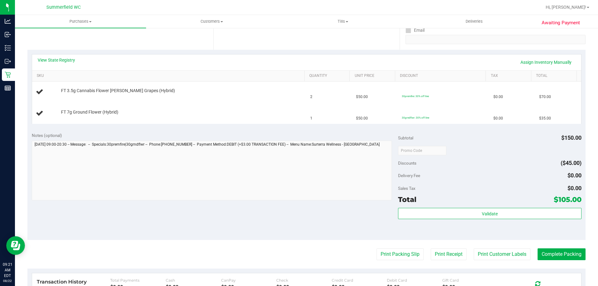
scroll to position [187, 0]
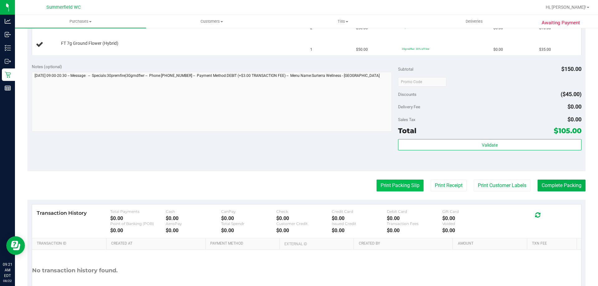
click at [403, 183] on button "Print Packing Slip" at bounding box center [400, 186] width 47 height 12
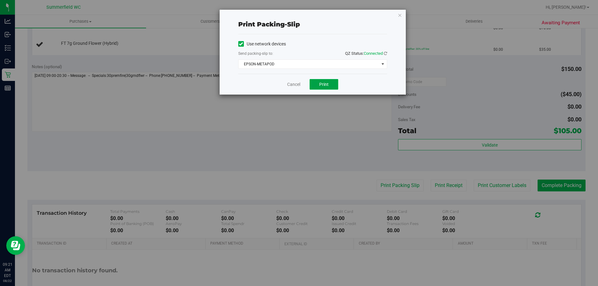
click at [321, 84] on span "Print" at bounding box center [323, 84] width 9 height 5
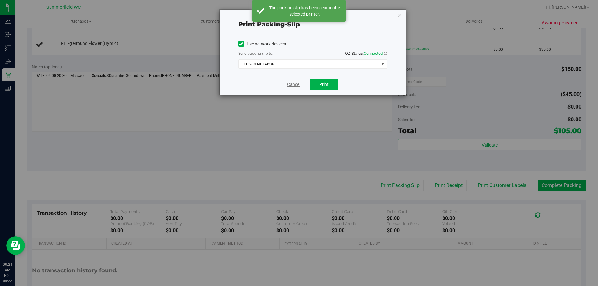
click at [293, 83] on link "Cancel" at bounding box center [293, 84] width 13 height 7
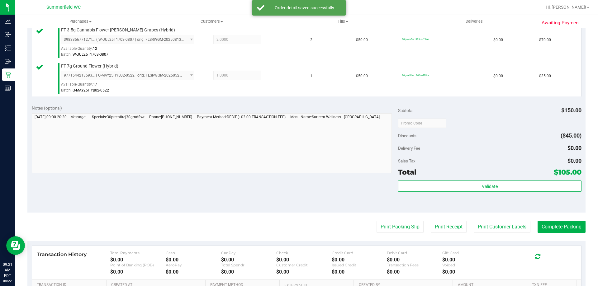
scroll to position [259, 0]
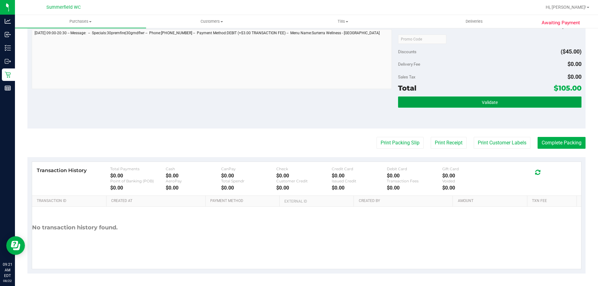
click at [478, 102] on button "Validate" at bounding box center [489, 102] width 183 height 11
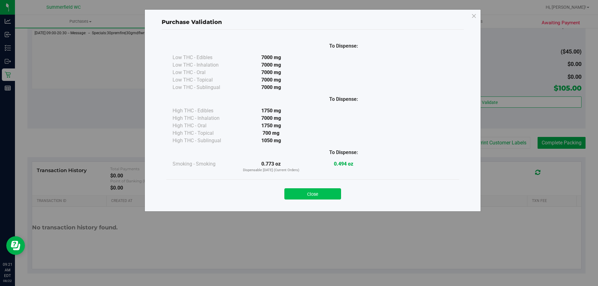
click at [327, 193] on button "Close" at bounding box center [313, 194] width 57 height 11
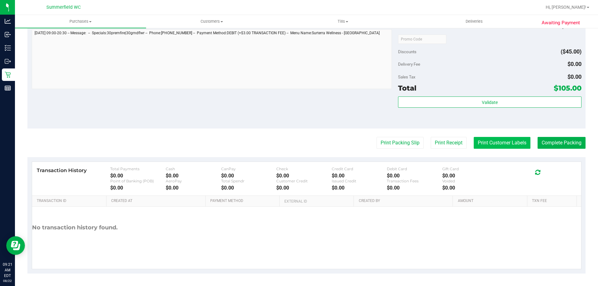
click at [515, 139] on button "Print Customer Labels" at bounding box center [502, 143] width 57 height 12
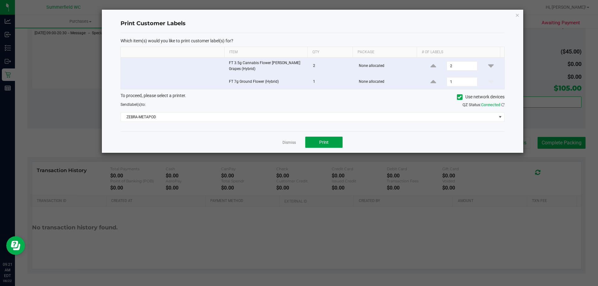
click at [316, 141] on button "Print" at bounding box center [323, 142] width 37 height 11
click at [289, 140] on link "Dismiss" at bounding box center [289, 142] width 13 height 5
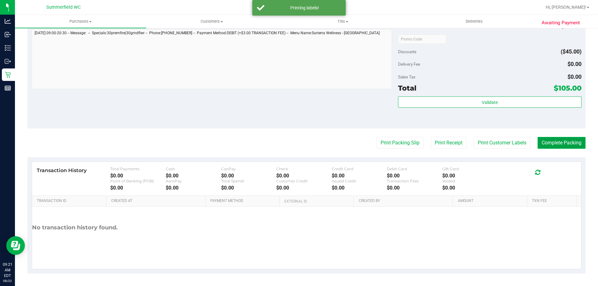
click at [552, 141] on button "Complete Packing" at bounding box center [562, 143] width 48 height 12
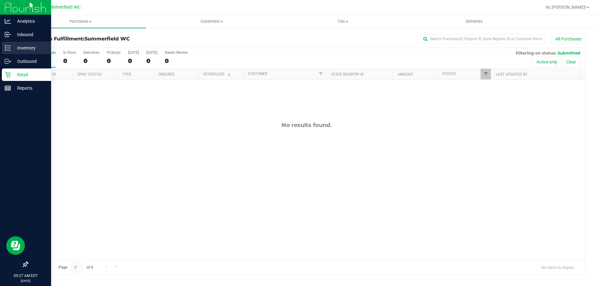
click at [23, 48] on p "Inventory" at bounding box center [29, 47] width 37 height 7
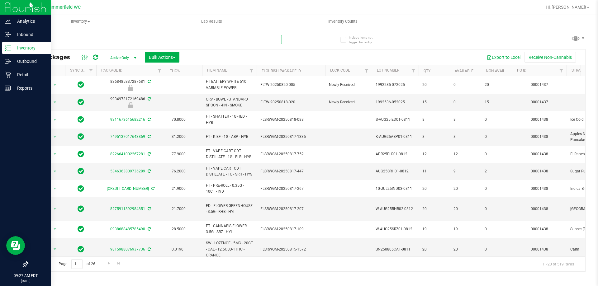
click at [121, 41] on input "text" at bounding box center [154, 39] width 255 height 9
paste input "W-AUG25GRZ01-0809"
type input "W-AUG25GRZ01-0809"
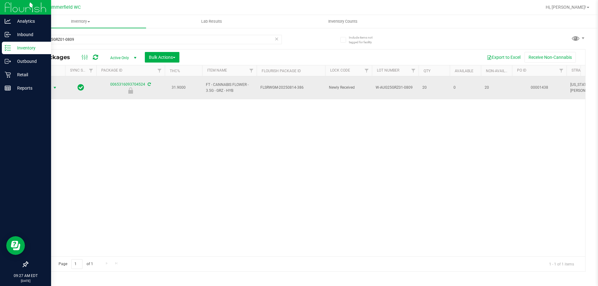
click at [43, 85] on span "Action" at bounding box center [42, 88] width 17 height 9
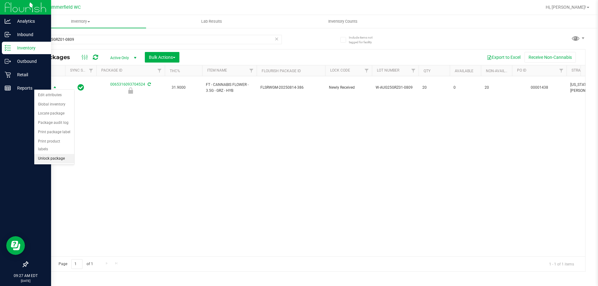
click at [50, 154] on li "Unlock package" at bounding box center [54, 158] width 40 height 9
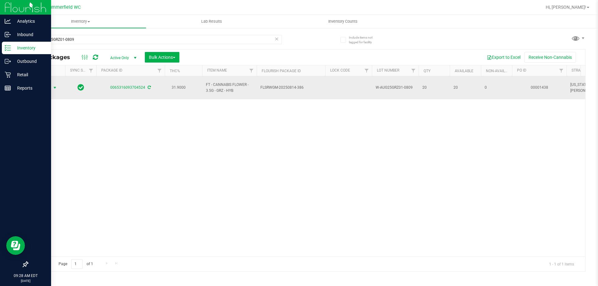
click at [50, 85] on span "Action" at bounding box center [42, 88] width 17 height 9
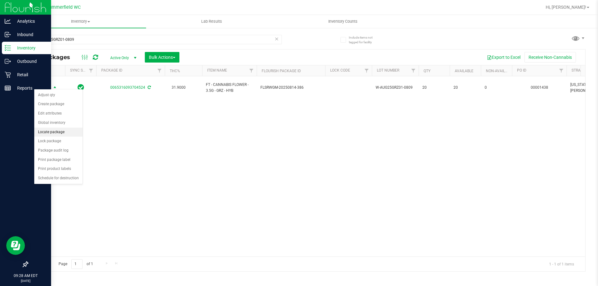
click at [56, 130] on li "Locate package" at bounding box center [58, 132] width 48 height 9
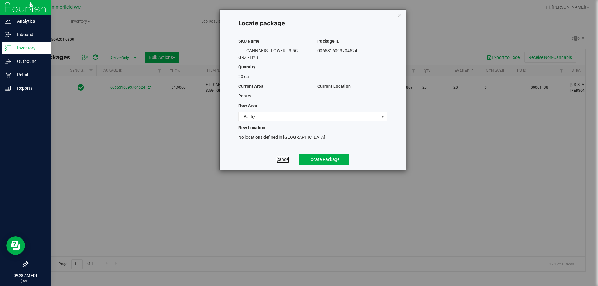
click at [284, 160] on link "Cancel" at bounding box center [282, 159] width 13 height 6
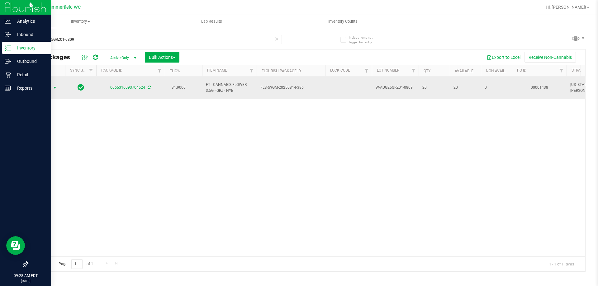
click at [46, 85] on span "Action" at bounding box center [42, 88] width 17 height 9
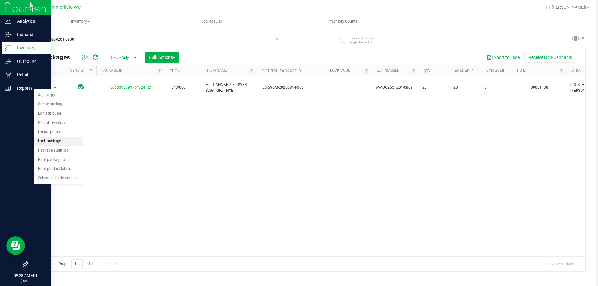
click at [48, 141] on li "Lock package" at bounding box center [58, 141] width 48 height 9
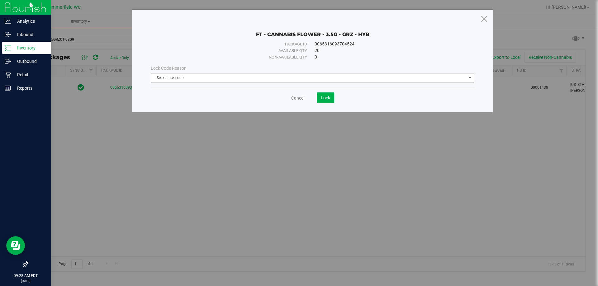
click at [214, 74] on span "Select lock code" at bounding box center [308, 78] width 315 height 9
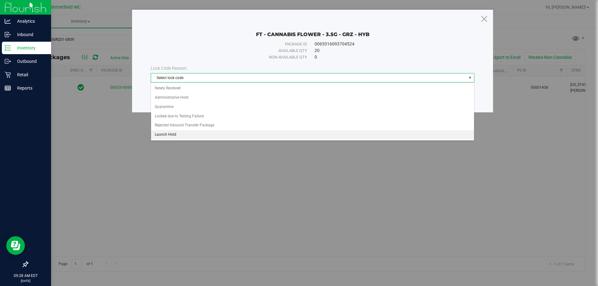
click at [202, 133] on li "Launch Hold" at bounding box center [312, 134] width 323 height 9
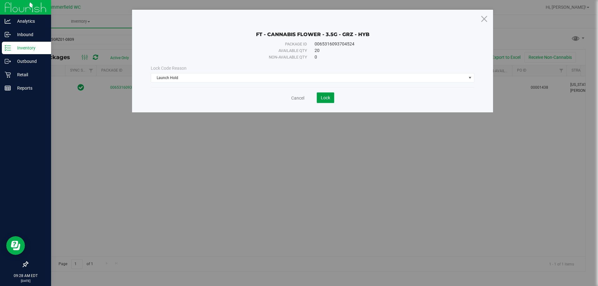
click at [327, 97] on span "Lock" at bounding box center [325, 97] width 9 height 5
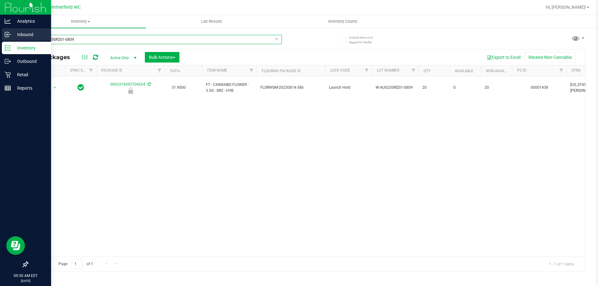
drag, startPoint x: 98, startPoint y: 40, endPoint x: 13, endPoint y: 38, distance: 85.4
click at [13, 38] on div "Analytics Inbound Inventory Outbound Retail Reports 09:30 AM EDT 08/22/2025 08/…" at bounding box center [299, 143] width 598 height 286
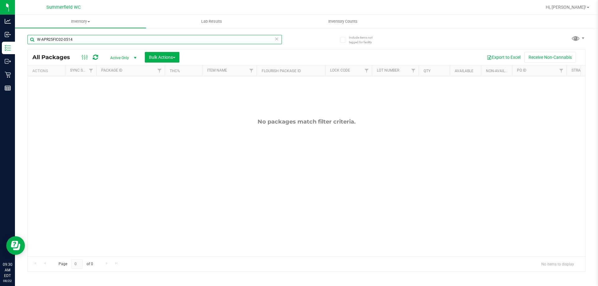
type input "W-APR25FIC02-0514"
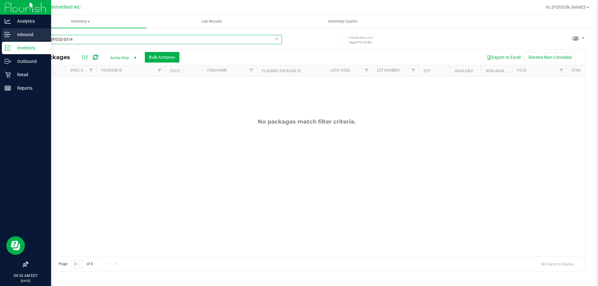
drag, startPoint x: 101, startPoint y: 42, endPoint x: 10, endPoint y: 30, distance: 92.1
click at [10, 31] on div "Analytics Inbound Inventory Outbound Retail Reports 09:30 AM EDT 08/22/2025 08/…" at bounding box center [299, 143] width 598 height 286
paste input "W-JUN25DDF02-0702"
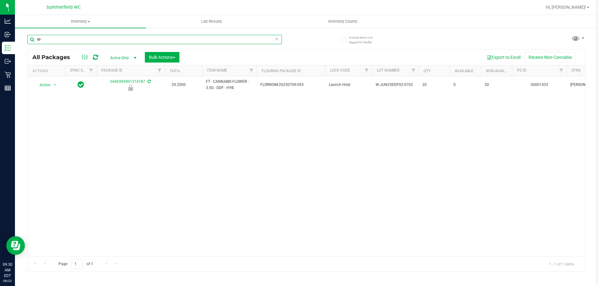
type input "W"
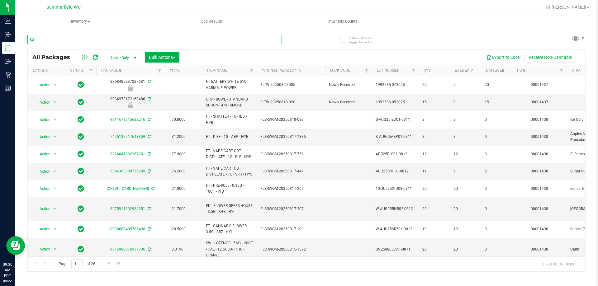
click at [107, 41] on input "text" at bounding box center [154, 39] width 255 height 9
paste input "W-JUN25PBS02-0616"
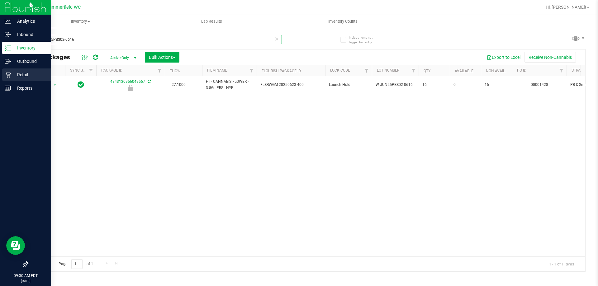
type input "W-JUN25PBS02-0616"
click at [20, 74] on p "Retail" at bounding box center [29, 74] width 37 height 7
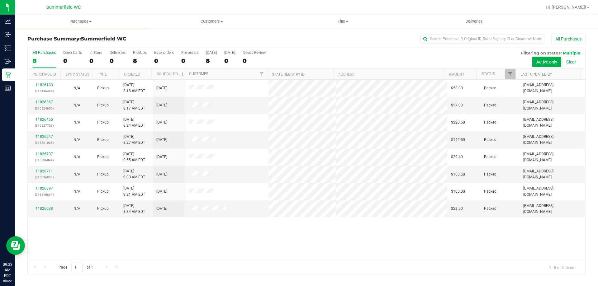
click at [412, 265] on div "Page 1 of 1 1 - 8 of 8 items" at bounding box center [307, 267] width 558 height 15
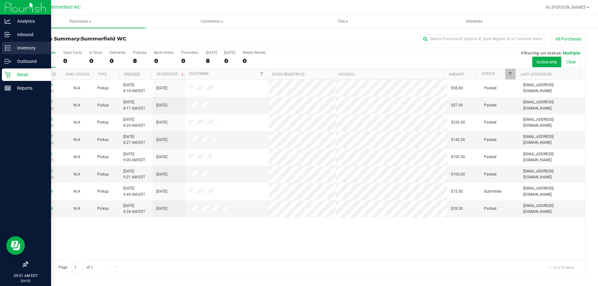
click at [22, 45] on p "Inventory" at bounding box center [29, 47] width 37 height 7
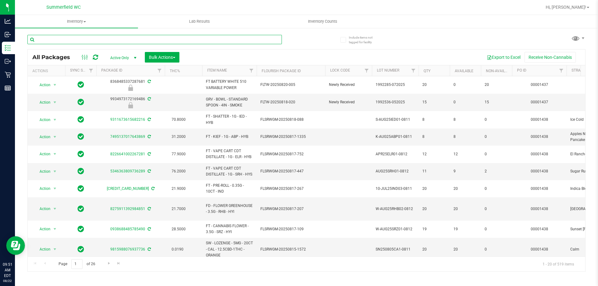
click at [73, 41] on input "text" at bounding box center [154, 39] width 255 height 9
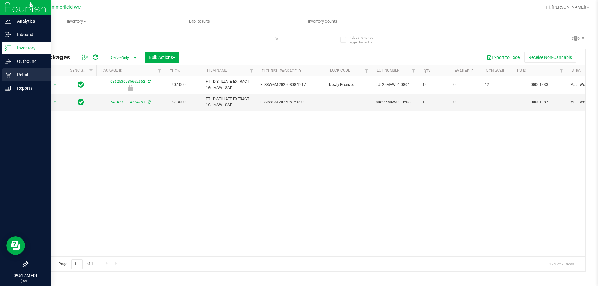
type input "maw"
click at [23, 70] on div "Retail" at bounding box center [26, 75] width 49 height 12
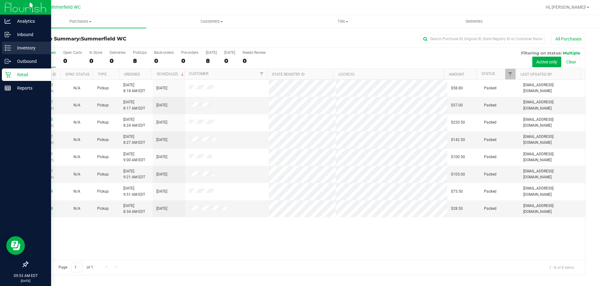
click at [29, 47] on p "Inventory" at bounding box center [29, 47] width 37 height 7
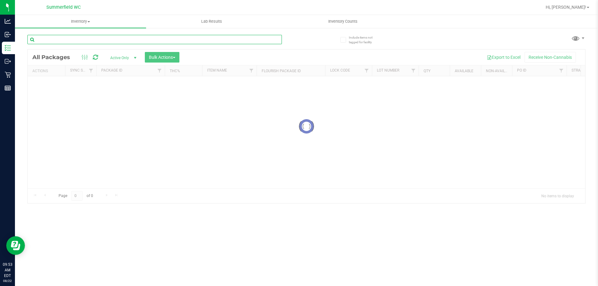
click at [87, 37] on div "Inventory All packages All inventory Waste log Create inventory Lab Results Inv…" at bounding box center [306, 150] width 583 height 271
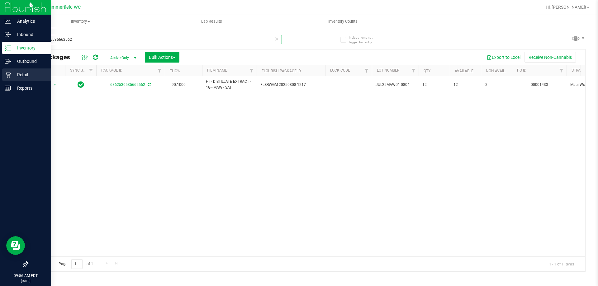
type input "6862536535662562"
click at [16, 74] on p "Retail" at bounding box center [29, 74] width 37 height 7
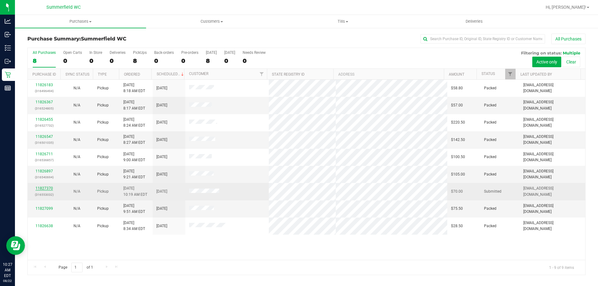
click at [41, 187] on link "11827370" at bounding box center [44, 188] width 17 height 4
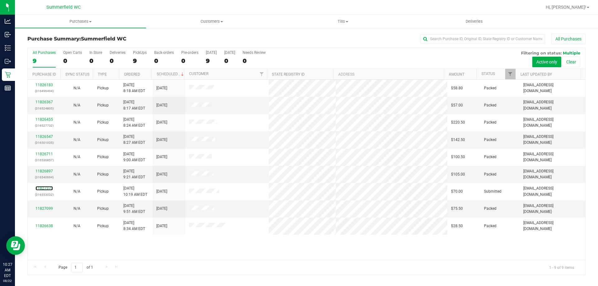
click at [44, 188] on link "11827370" at bounding box center [44, 188] width 17 height 4
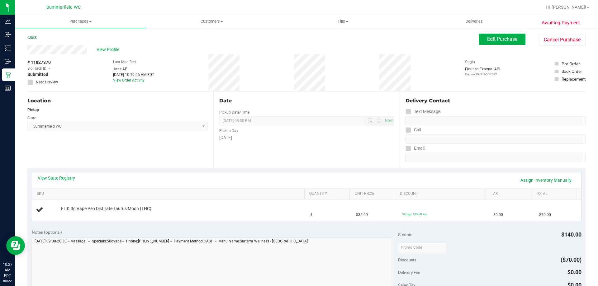
click at [57, 180] on link "View State Registry" at bounding box center [56, 178] width 37 height 6
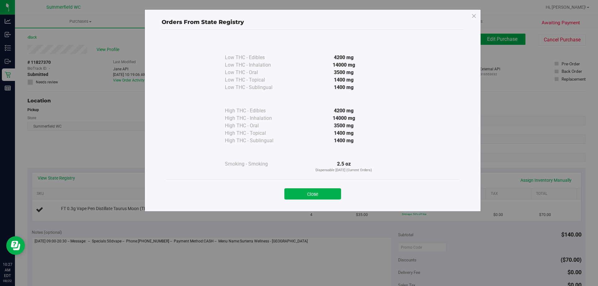
click at [309, 186] on div "Close" at bounding box center [313, 193] width 284 height 16
click at [307, 190] on button "Close" at bounding box center [313, 194] width 57 height 11
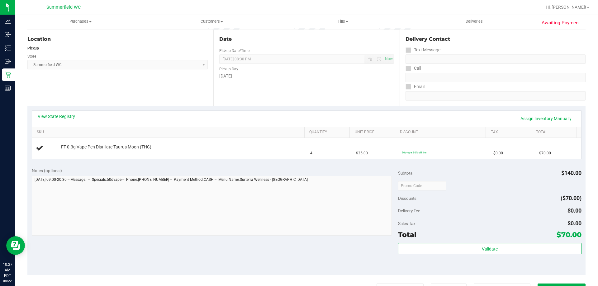
scroll to position [156, 0]
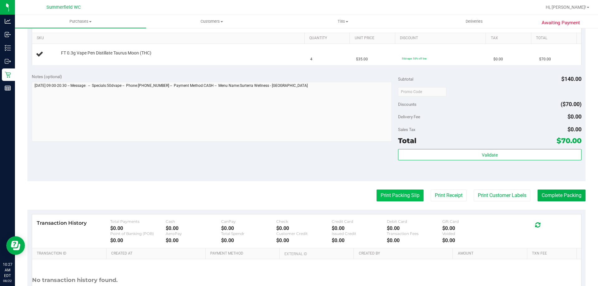
click at [394, 196] on button "Print Packing Slip" at bounding box center [400, 196] width 47 height 12
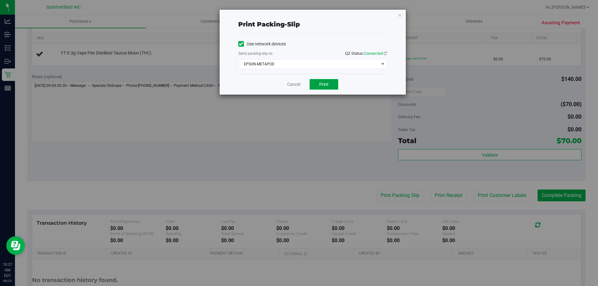
click at [315, 84] on button "Print" at bounding box center [324, 84] width 29 height 11
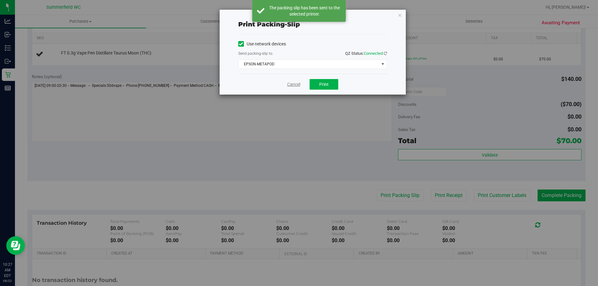
click at [294, 86] on link "Cancel" at bounding box center [293, 84] width 13 height 7
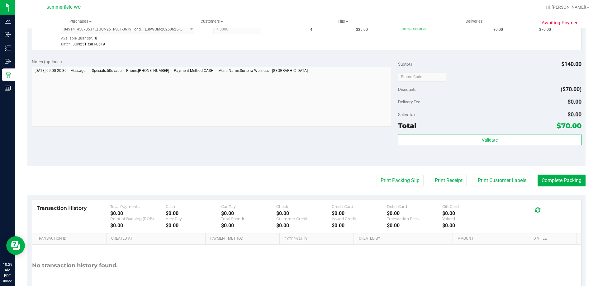
scroll to position [223, 0]
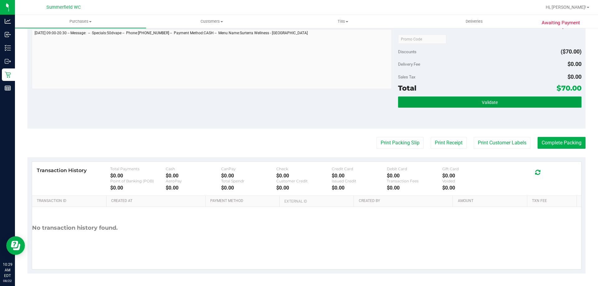
click at [466, 103] on button "Validate" at bounding box center [489, 102] width 183 height 11
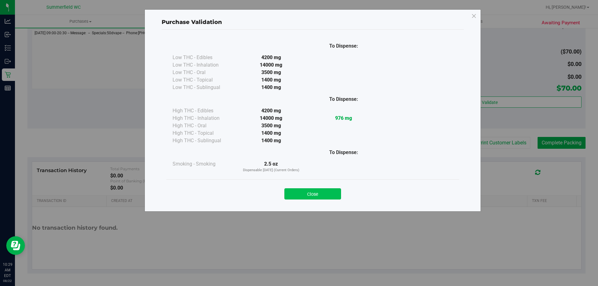
click at [316, 196] on button "Close" at bounding box center [313, 194] width 57 height 11
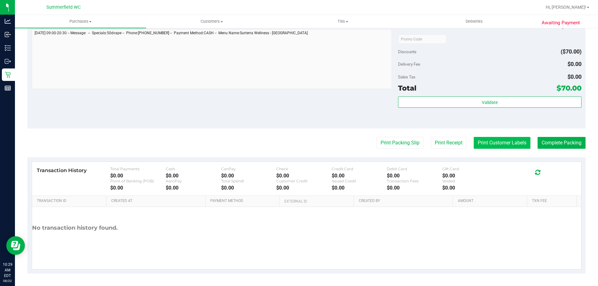
click at [505, 142] on button "Print Customer Labels" at bounding box center [502, 143] width 57 height 12
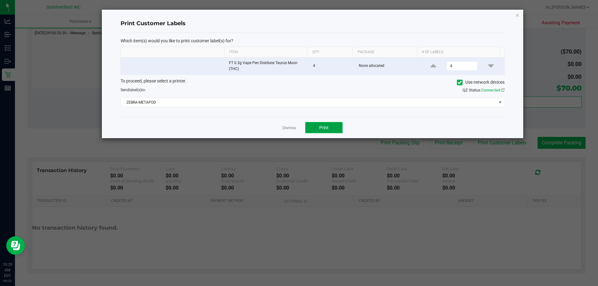
click at [328, 126] on span "Print" at bounding box center [323, 127] width 9 height 5
click at [290, 126] on link "Dismiss" at bounding box center [289, 128] width 13 height 5
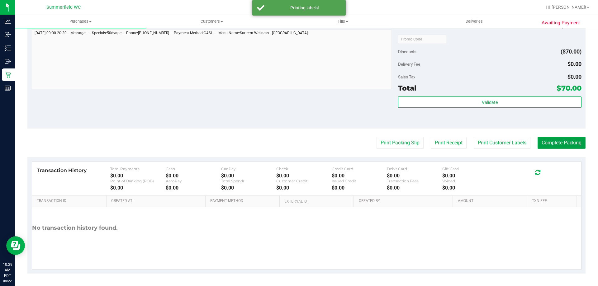
click at [571, 145] on button "Complete Packing" at bounding box center [562, 143] width 48 height 12
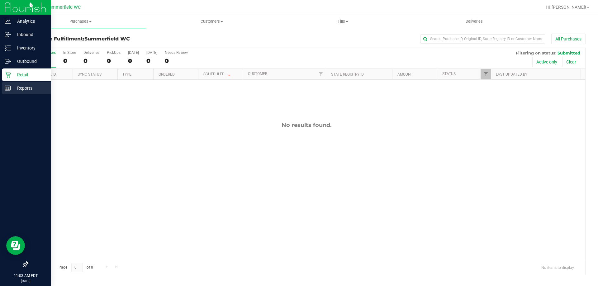
click at [22, 88] on p "Reports" at bounding box center [29, 87] width 37 height 7
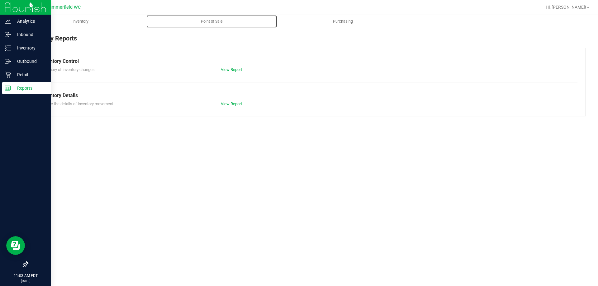
click at [215, 25] on uib-tab-heading "Point of Sale" at bounding box center [211, 21] width 131 height 12
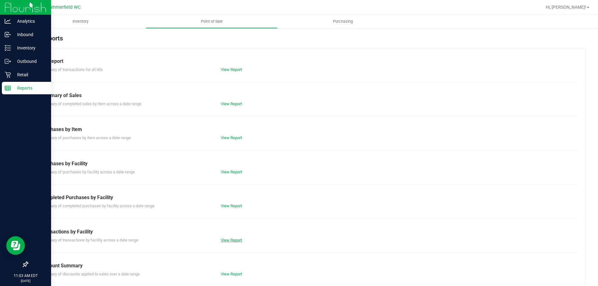
click at [228, 239] on link "View Report" at bounding box center [231, 240] width 21 height 5
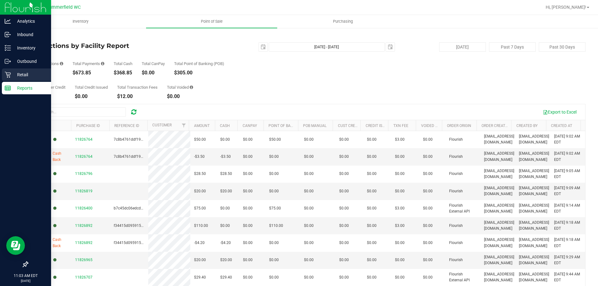
click at [22, 70] on div "Retail" at bounding box center [26, 75] width 49 height 12
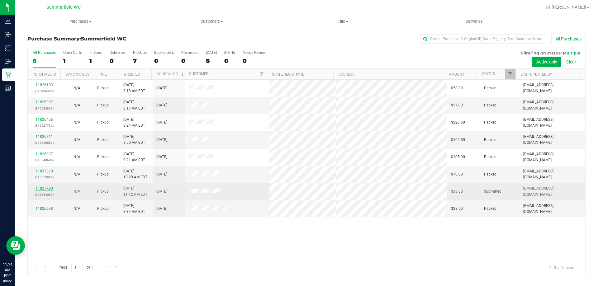
click at [50, 189] on link "11827790" at bounding box center [44, 188] width 17 height 4
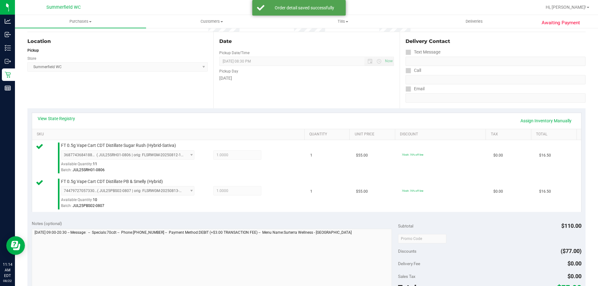
scroll to position [125, 0]
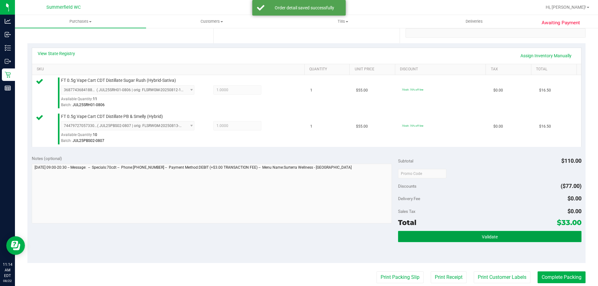
click at [518, 239] on button "Validate" at bounding box center [489, 236] width 183 height 11
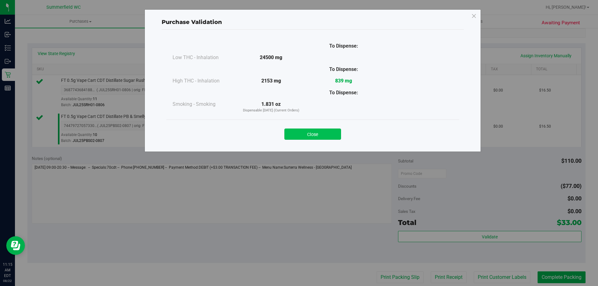
click at [321, 135] on button "Close" at bounding box center [313, 134] width 57 height 11
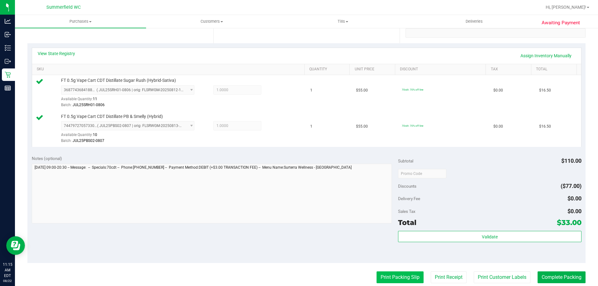
click at [400, 277] on button "Print Packing Slip" at bounding box center [400, 278] width 47 height 12
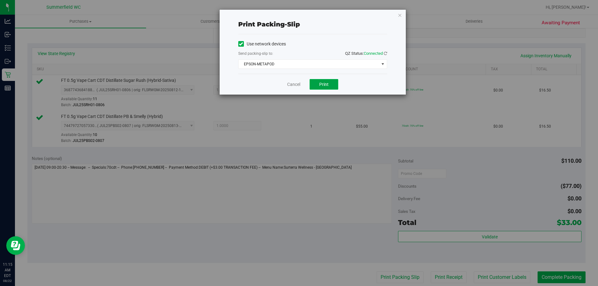
click at [320, 83] on span "Print" at bounding box center [323, 84] width 9 height 5
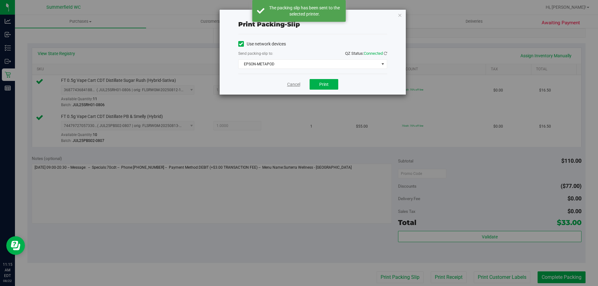
click at [294, 84] on link "Cancel" at bounding box center [293, 84] width 13 height 7
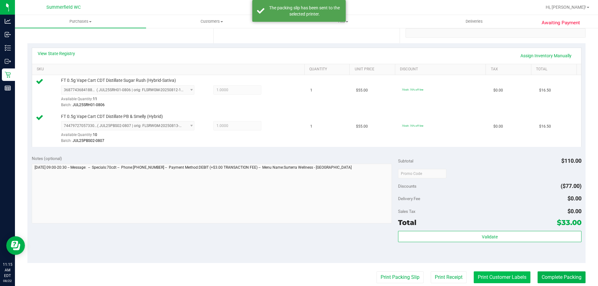
click at [502, 275] on button "Print Customer Labels" at bounding box center [502, 278] width 57 height 12
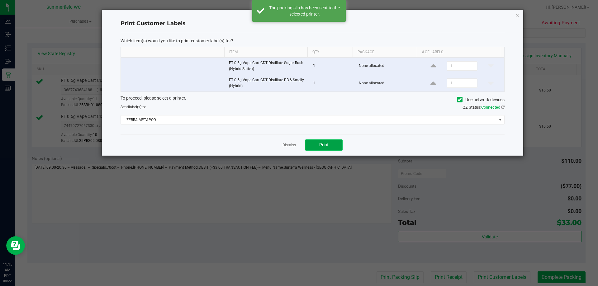
click at [337, 143] on button "Print" at bounding box center [323, 145] width 37 height 11
click at [289, 143] on link "Dismiss" at bounding box center [289, 145] width 13 height 5
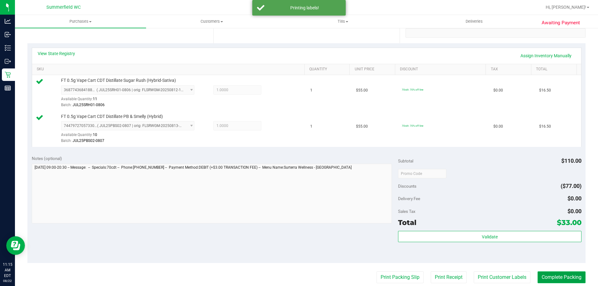
click at [560, 279] on button "Complete Packing" at bounding box center [562, 278] width 48 height 12
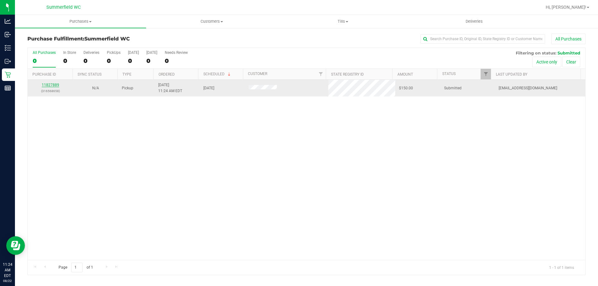
click at [49, 86] on link "11827889" at bounding box center [50, 85] width 17 height 4
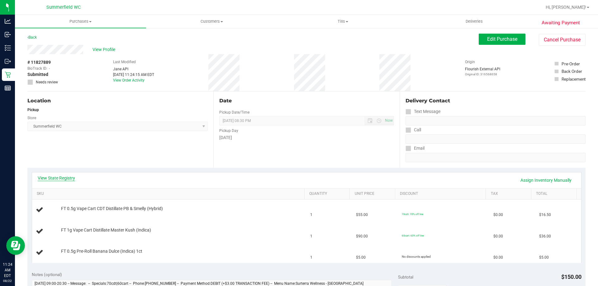
click at [68, 177] on link "View State Registry" at bounding box center [56, 178] width 37 height 6
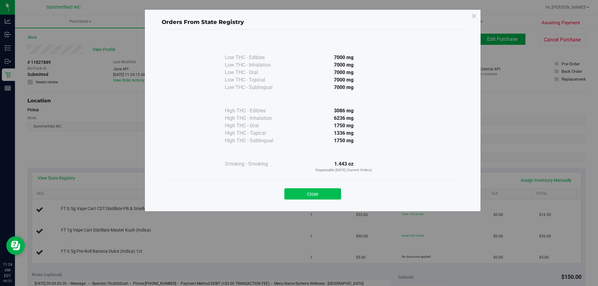
click at [334, 197] on button "Close" at bounding box center [313, 194] width 57 height 11
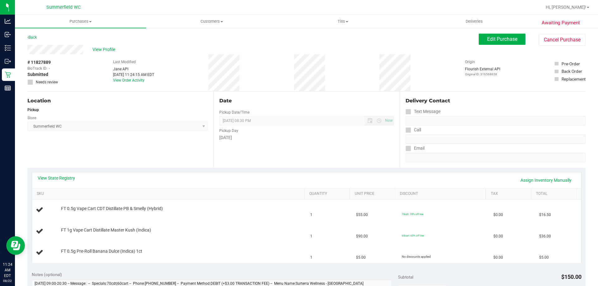
scroll to position [156, 0]
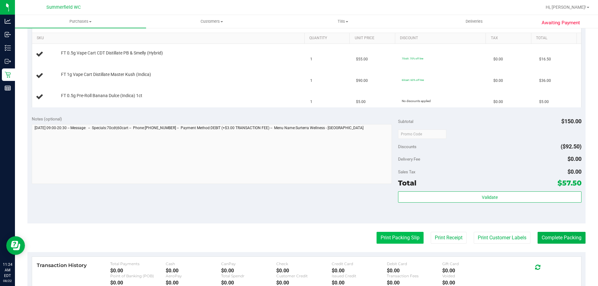
click at [389, 241] on button "Print Packing Slip" at bounding box center [400, 238] width 47 height 12
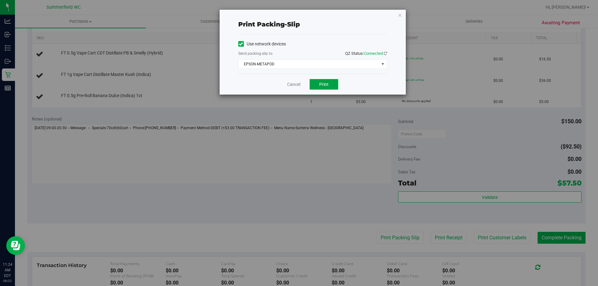
click at [319, 83] on span "Print" at bounding box center [323, 84] width 9 height 5
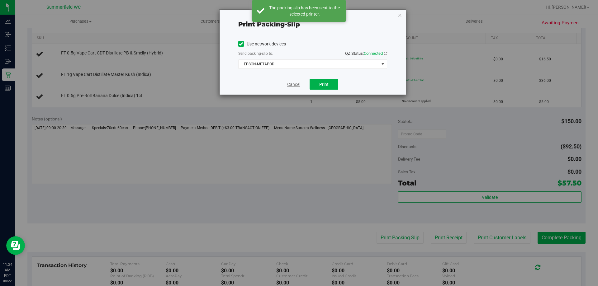
click at [298, 84] on link "Cancel" at bounding box center [293, 84] width 13 height 7
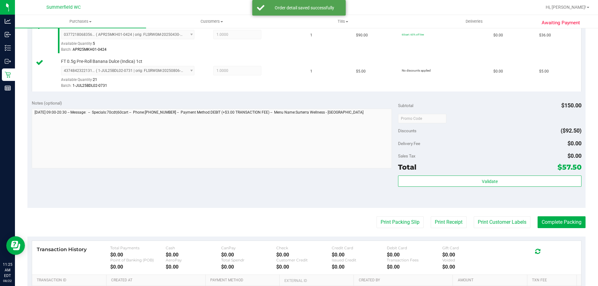
scroll to position [249, 0]
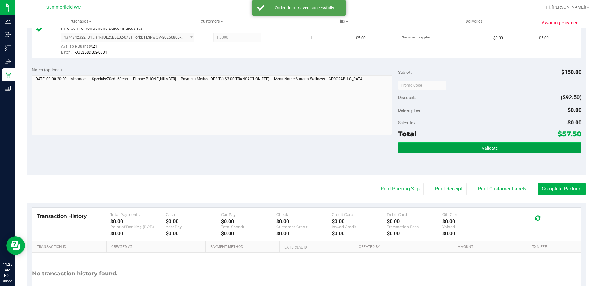
click at [499, 144] on button "Validate" at bounding box center [489, 147] width 183 height 11
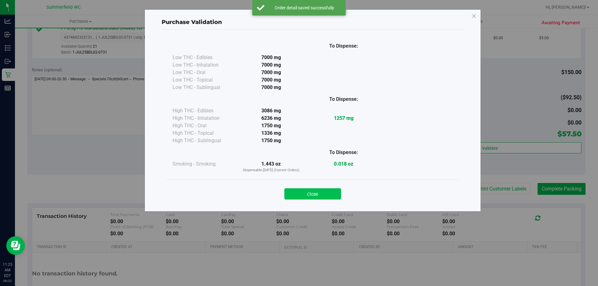
click at [340, 195] on button "Close" at bounding box center [313, 194] width 57 height 11
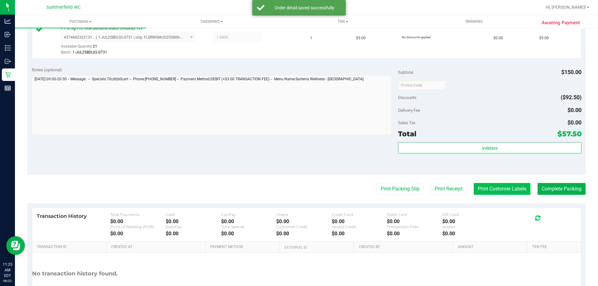
click at [492, 189] on button "Print Customer Labels" at bounding box center [502, 189] width 57 height 12
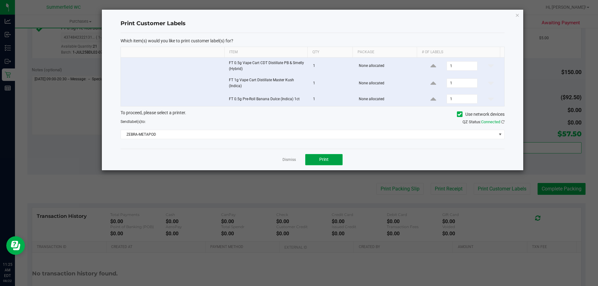
click at [323, 156] on button "Print" at bounding box center [323, 159] width 37 height 11
click at [288, 161] on link "Dismiss" at bounding box center [289, 159] width 13 height 5
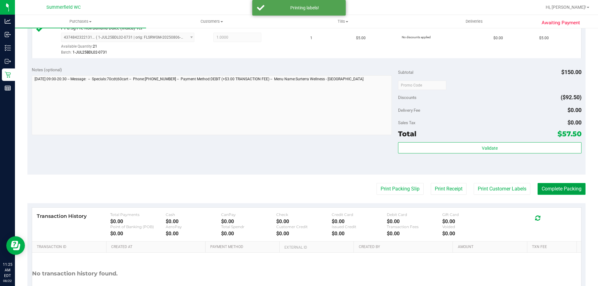
click at [555, 194] on button "Complete Packing" at bounding box center [562, 189] width 48 height 12
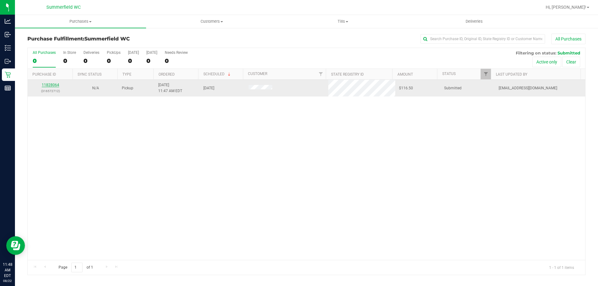
click at [54, 85] on link "11828064" at bounding box center [50, 85] width 17 height 4
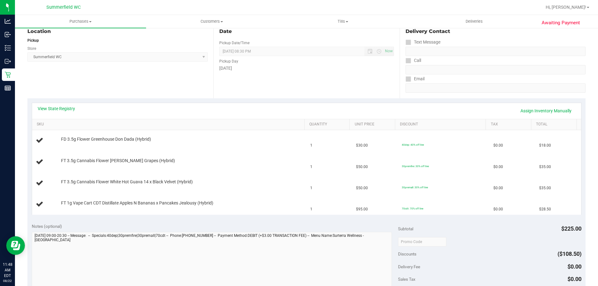
scroll to position [125, 0]
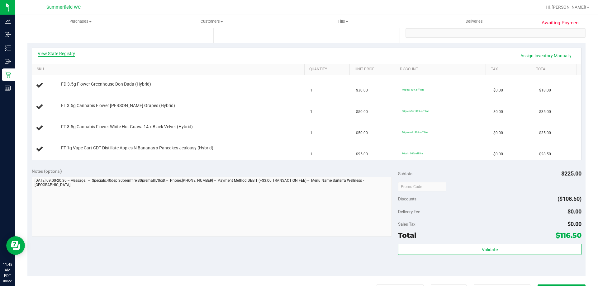
click at [65, 55] on link "View State Registry" at bounding box center [56, 53] width 37 height 6
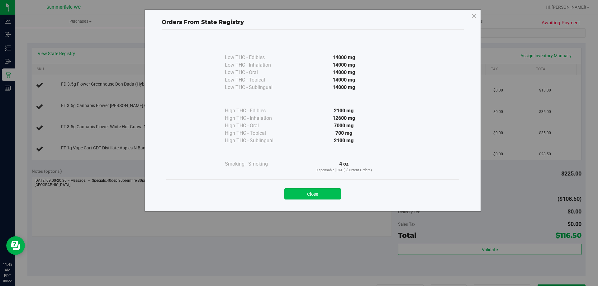
click at [306, 198] on button "Close" at bounding box center [313, 194] width 57 height 11
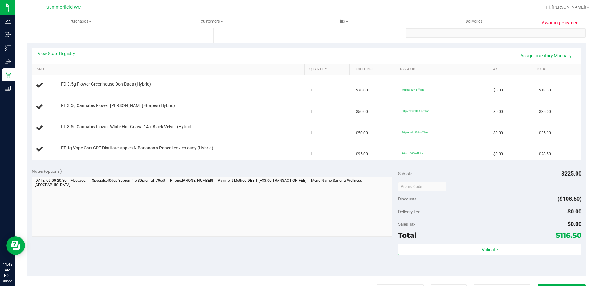
scroll to position [272, 0]
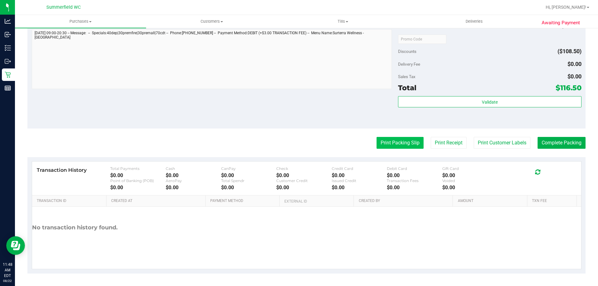
click at [392, 143] on button "Print Packing Slip" at bounding box center [400, 143] width 47 height 12
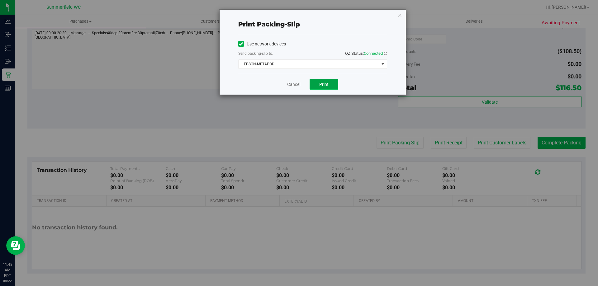
click at [319, 84] on button "Print" at bounding box center [324, 84] width 29 height 11
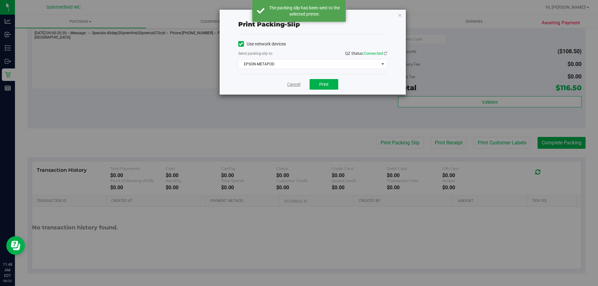
click at [295, 84] on link "Cancel" at bounding box center [293, 84] width 13 height 7
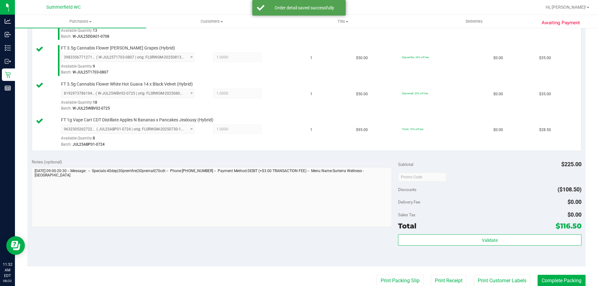
scroll to position [241, 0]
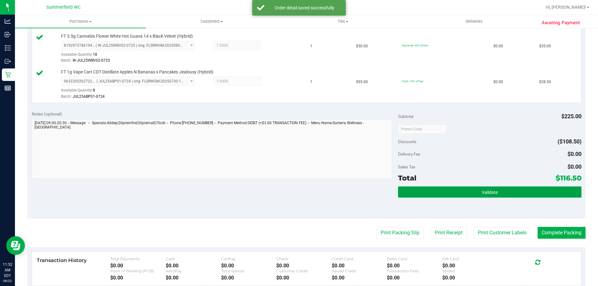
click at [480, 197] on button "Validate" at bounding box center [489, 192] width 183 height 11
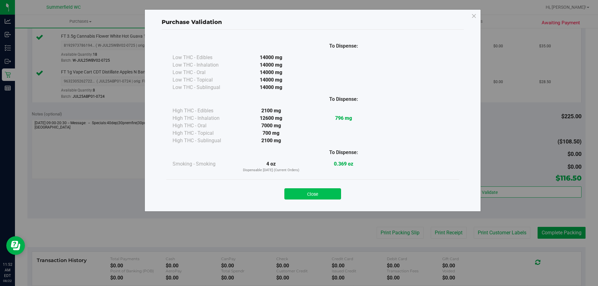
click at [293, 189] on button "Close" at bounding box center [313, 194] width 57 height 11
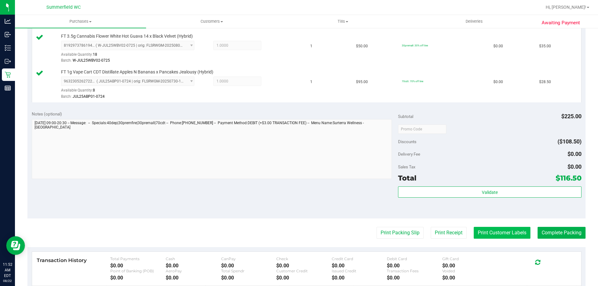
click at [503, 238] on button "Print Customer Labels" at bounding box center [502, 233] width 57 height 12
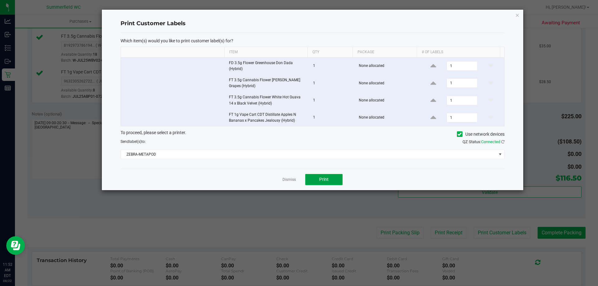
click at [315, 175] on button "Print" at bounding box center [323, 179] width 37 height 11
click at [292, 180] on link "Dismiss" at bounding box center [289, 179] width 13 height 5
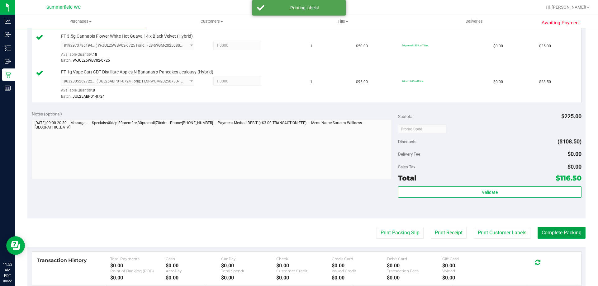
click at [558, 235] on button "Complete Packing" at bounding box center [562, 233] width 48 height 12
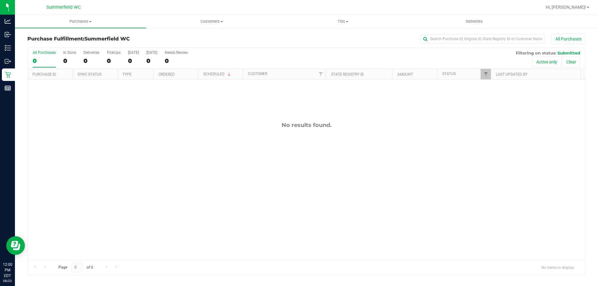
click at [164, 158] on div "No results found." at bounding box center [307, 191] width 558 height 223
click at [173, 145] on div "No results found." at bounding box center [307, 191] width 558 height 223
